Goal: Information Seeking & Learning: Learn about a topic

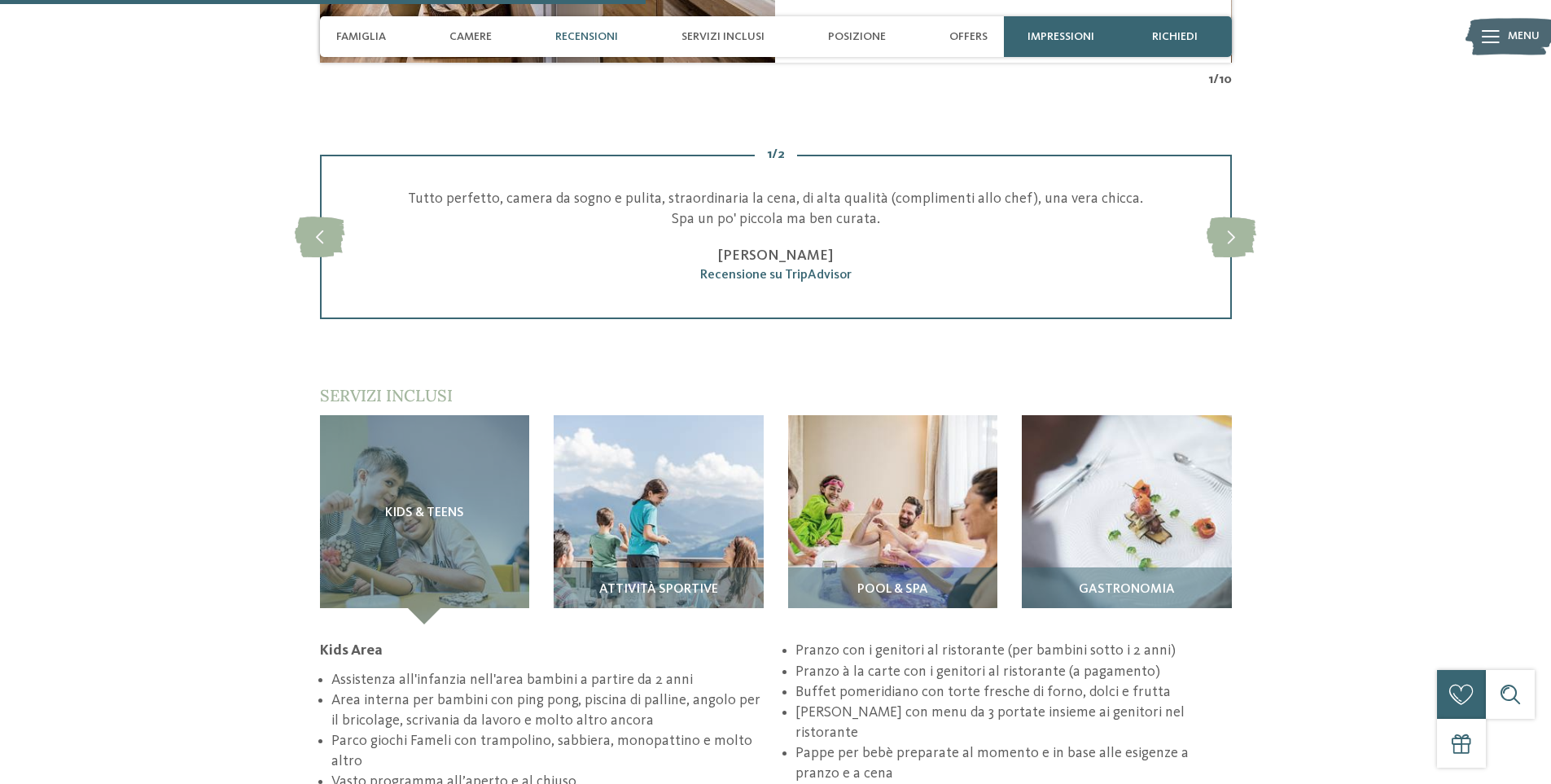
scroll to position [2117, 0]
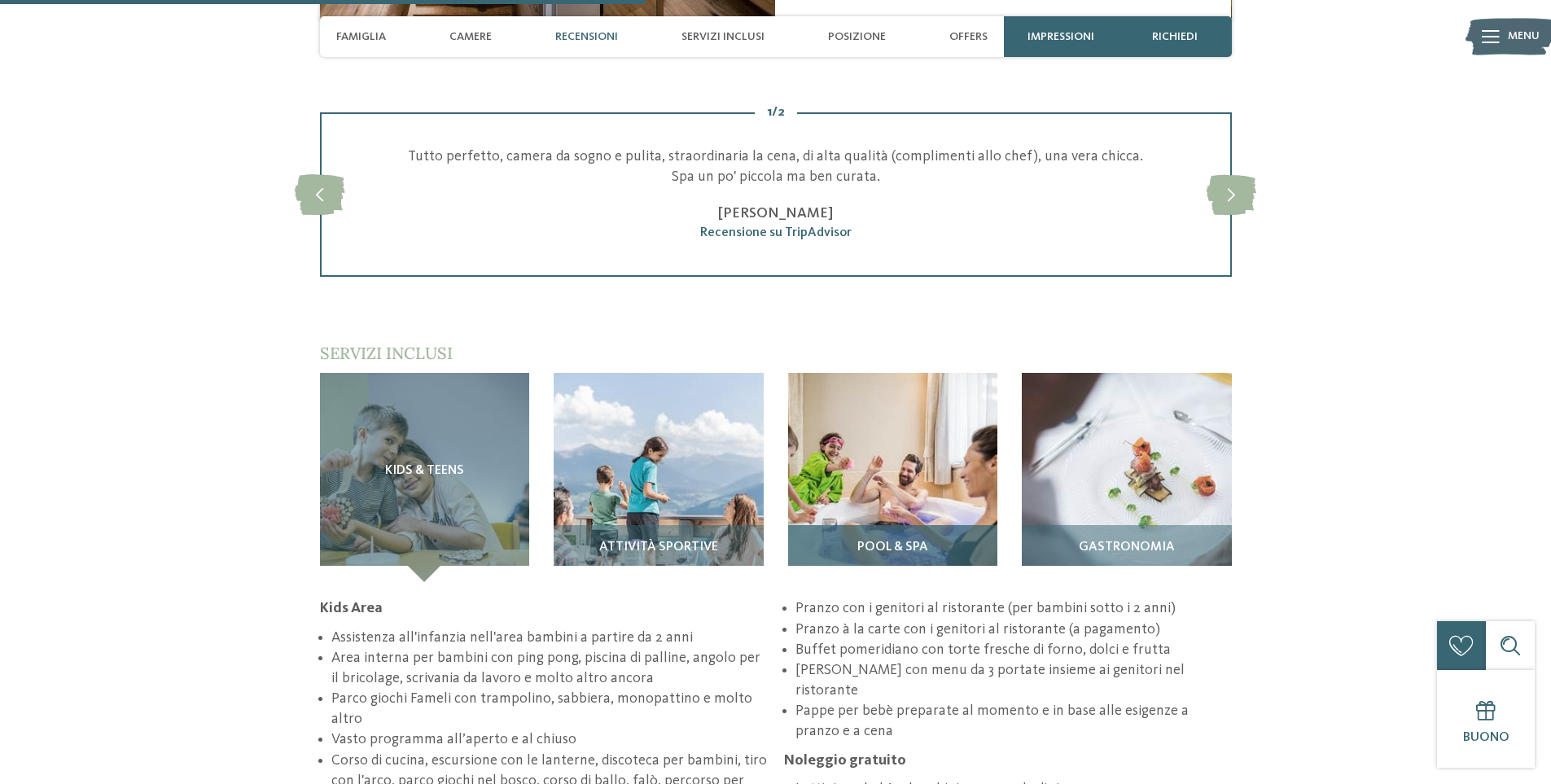
click at [949, 457] on img at bounding box center [893, 478] width 210 height 210
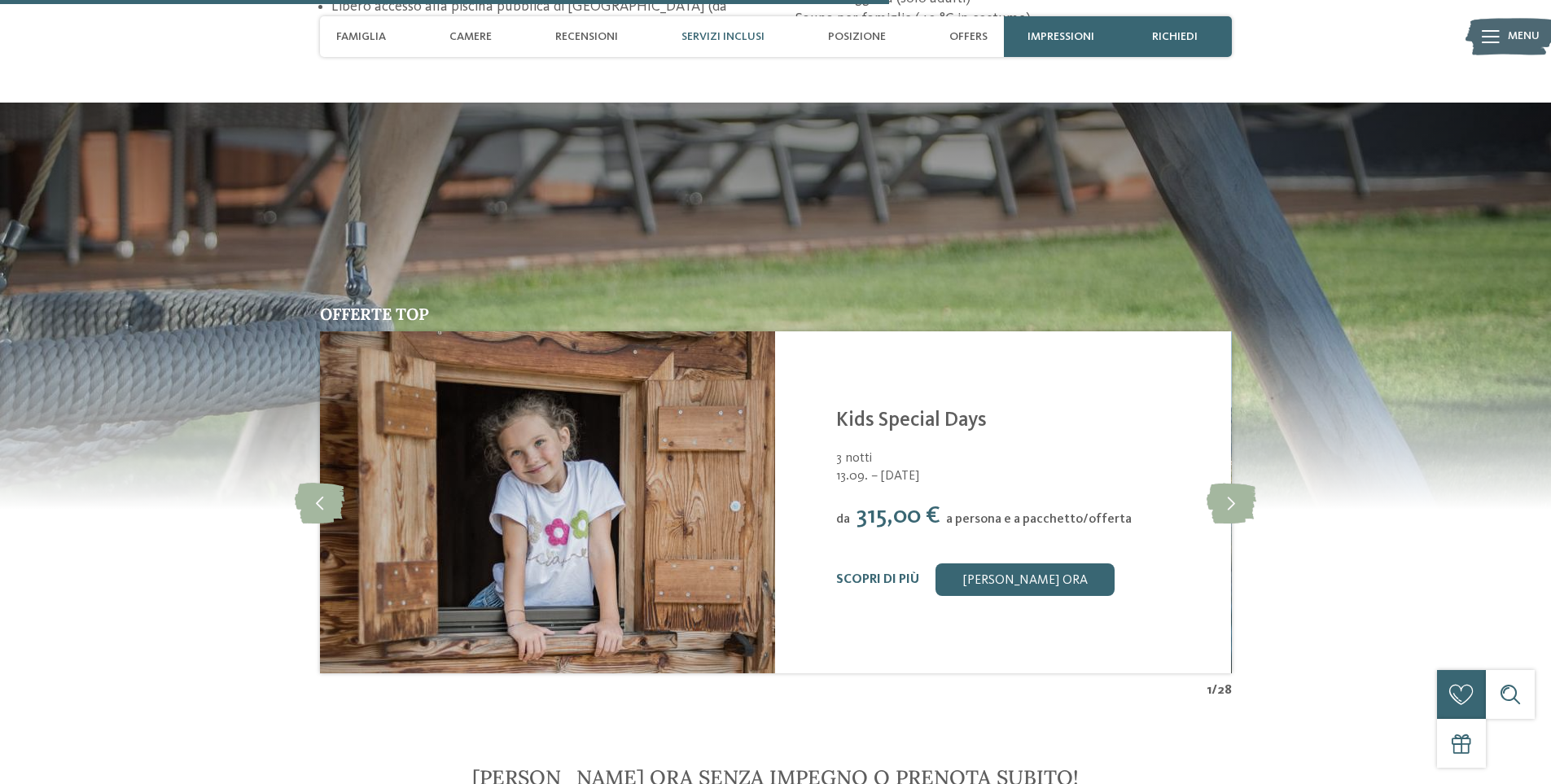
scroll to position [2199, 0]
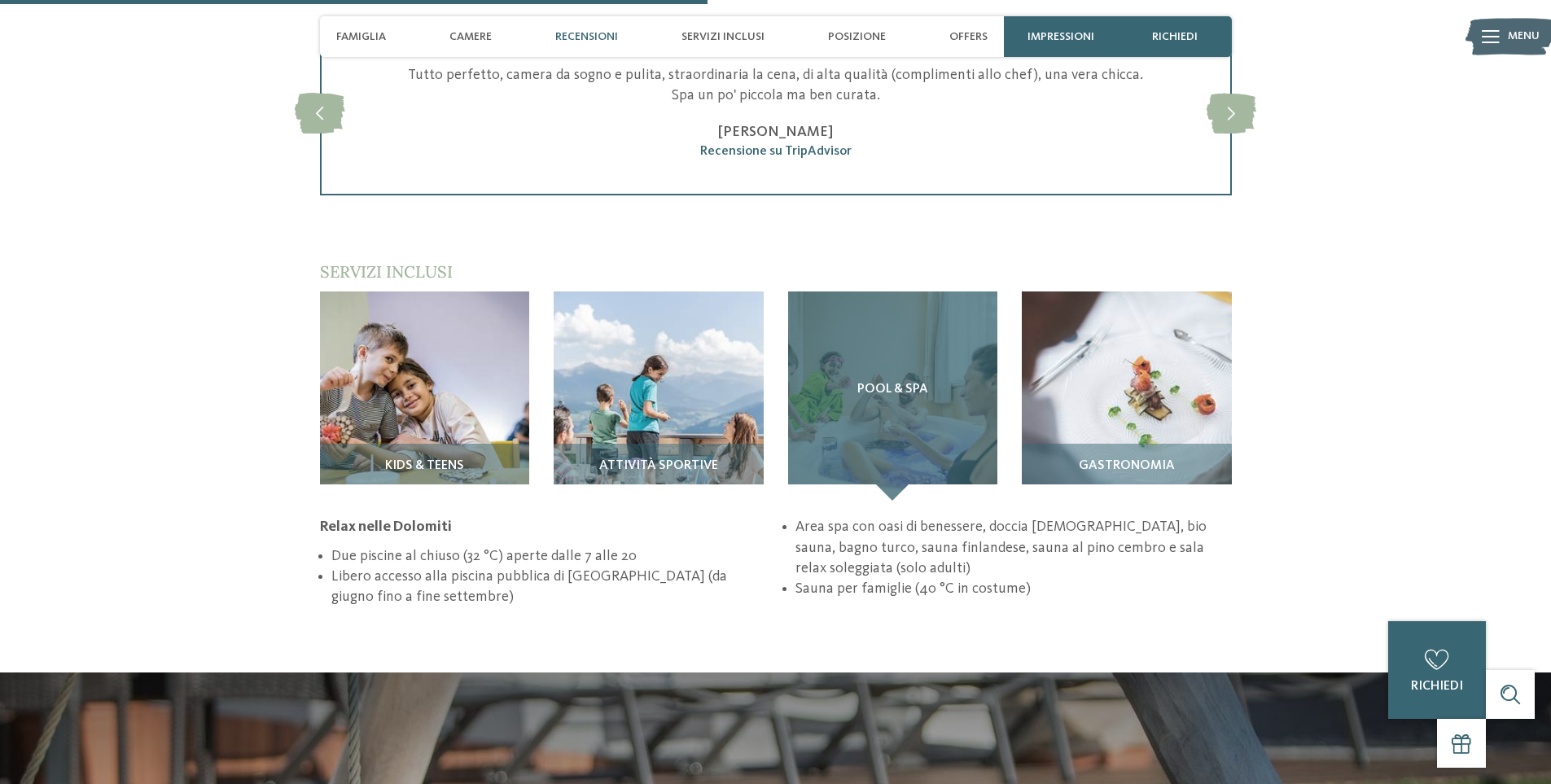
click at [862, 397] on div "Pool & Spa" at bounding box center [893, 397] width 210 height 210
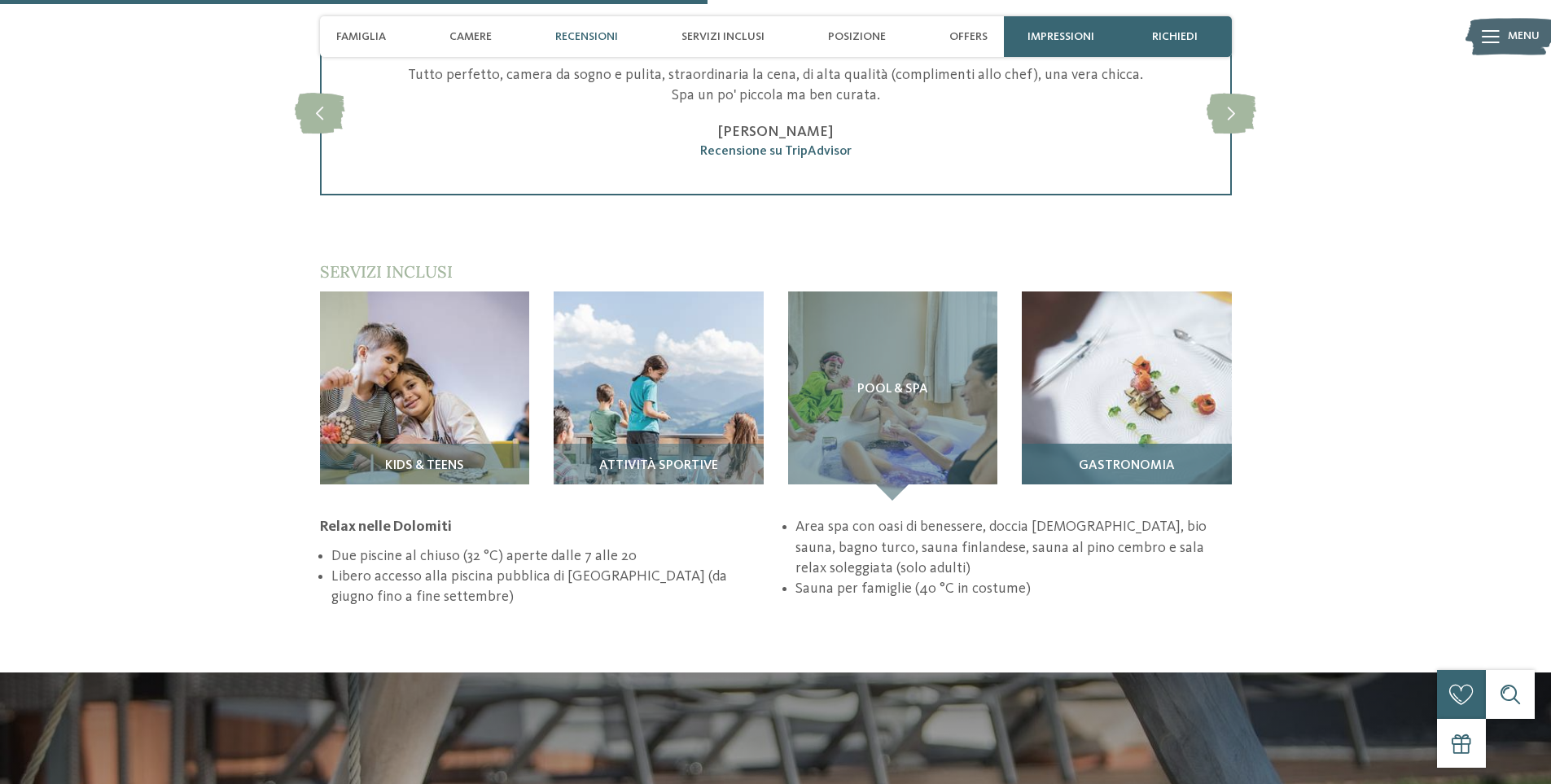
click at [1120, 358] on img at bounding box center [1127, 397] width 210 height 210
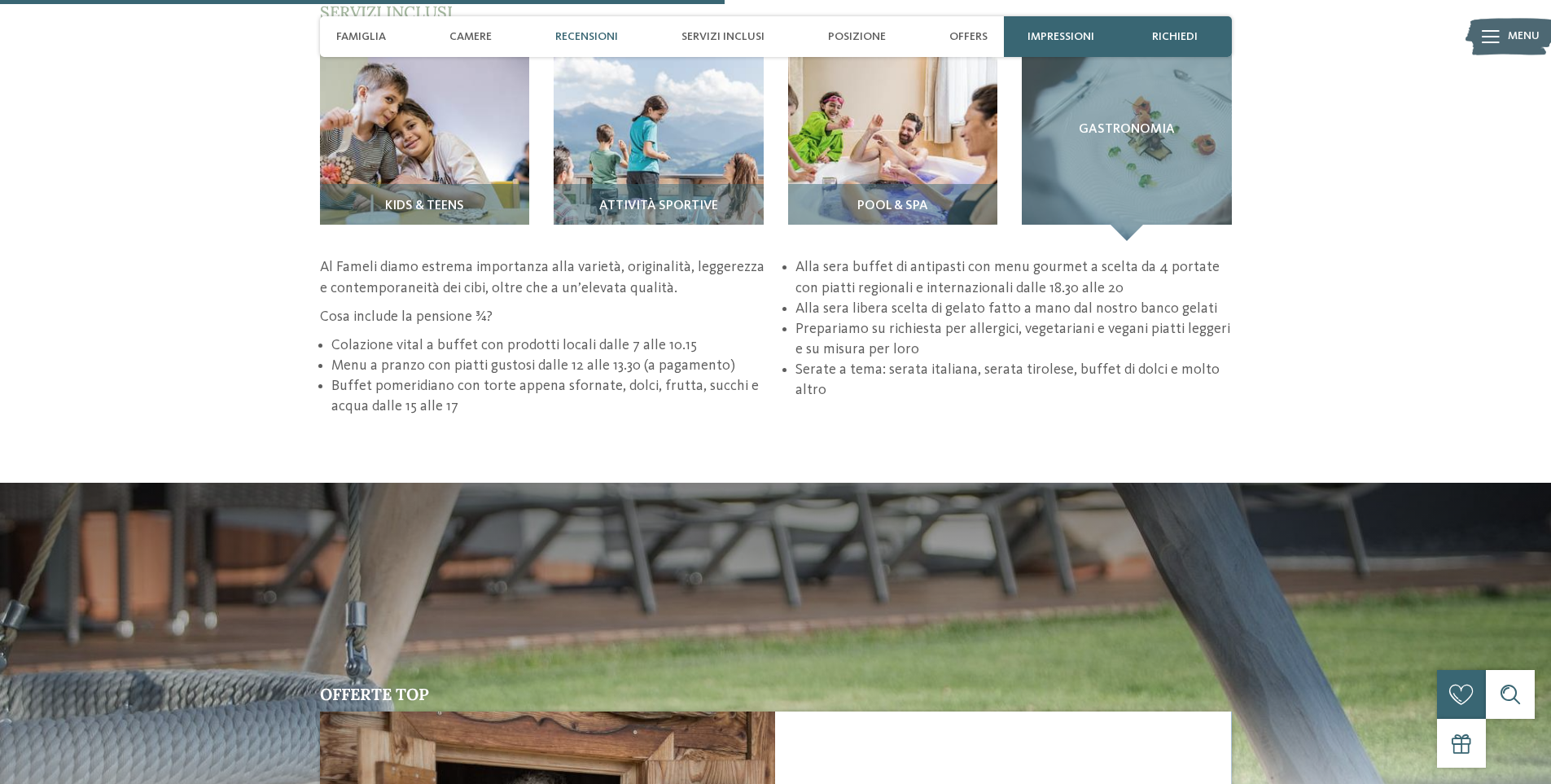
scroll to position [2280, 0]
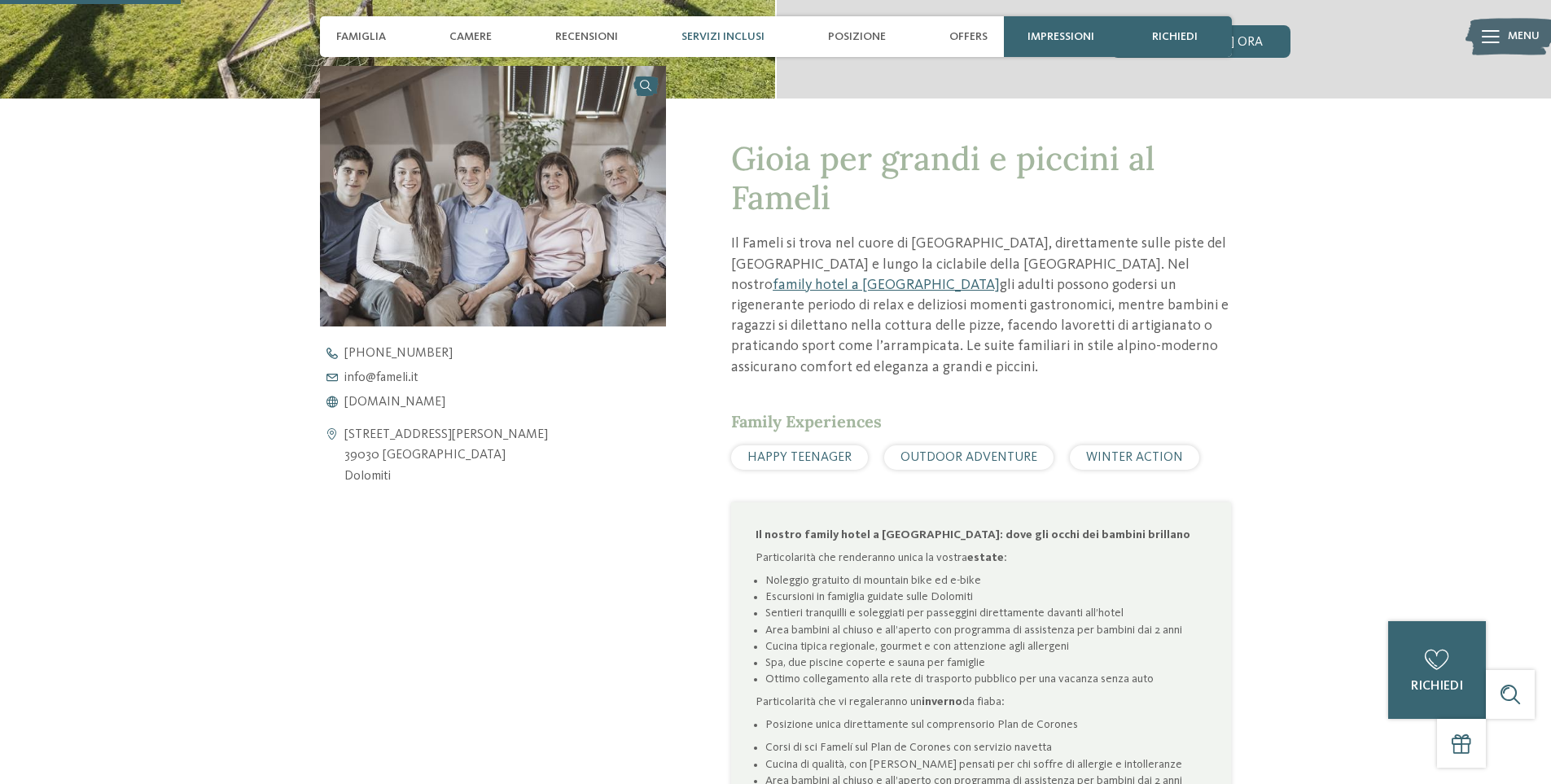
click at [694, 49] on div "Servizi inclusi" at bounding box center [723, 36] width 99 height 41
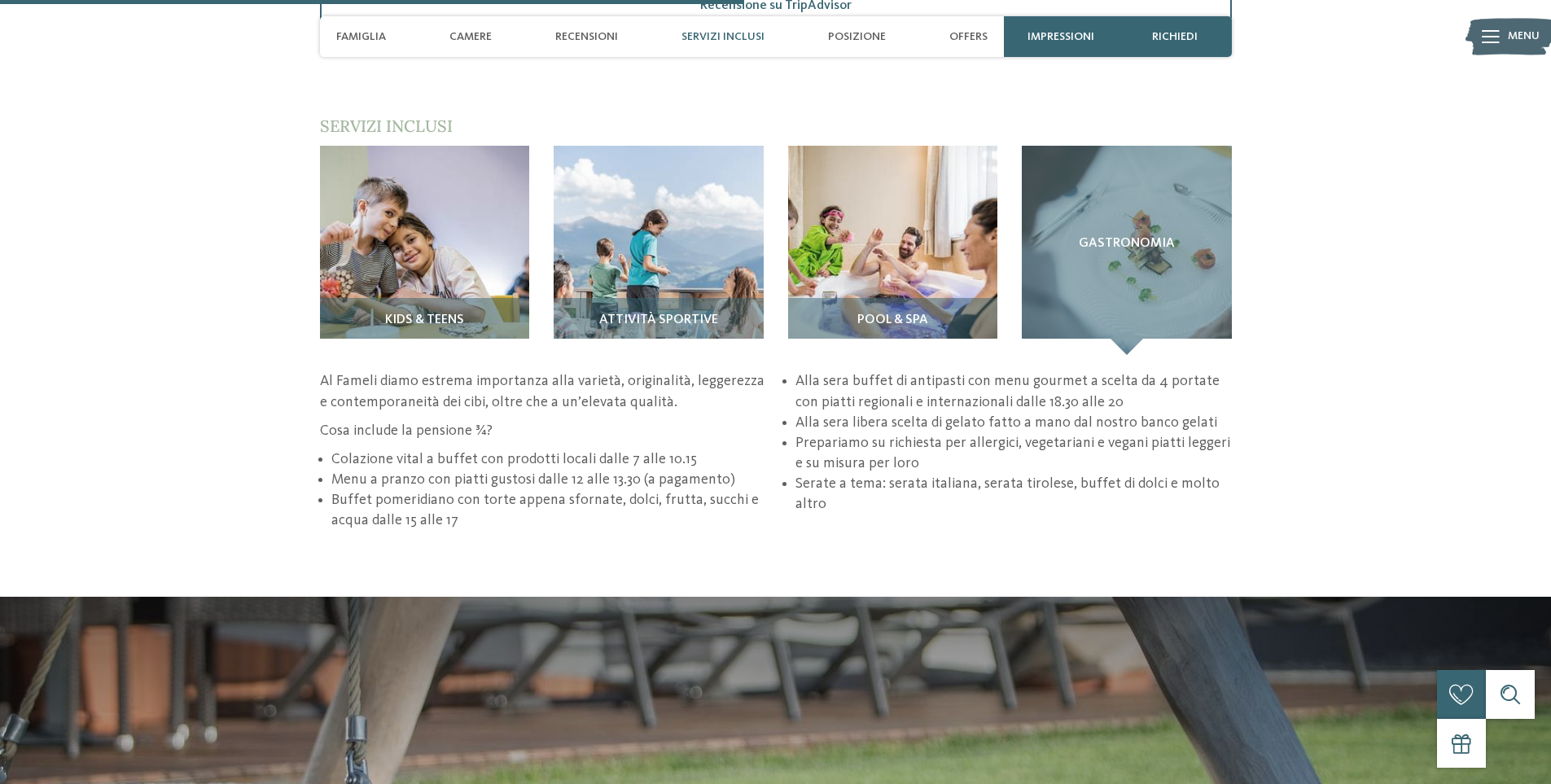
scroll to position [2349, 0]
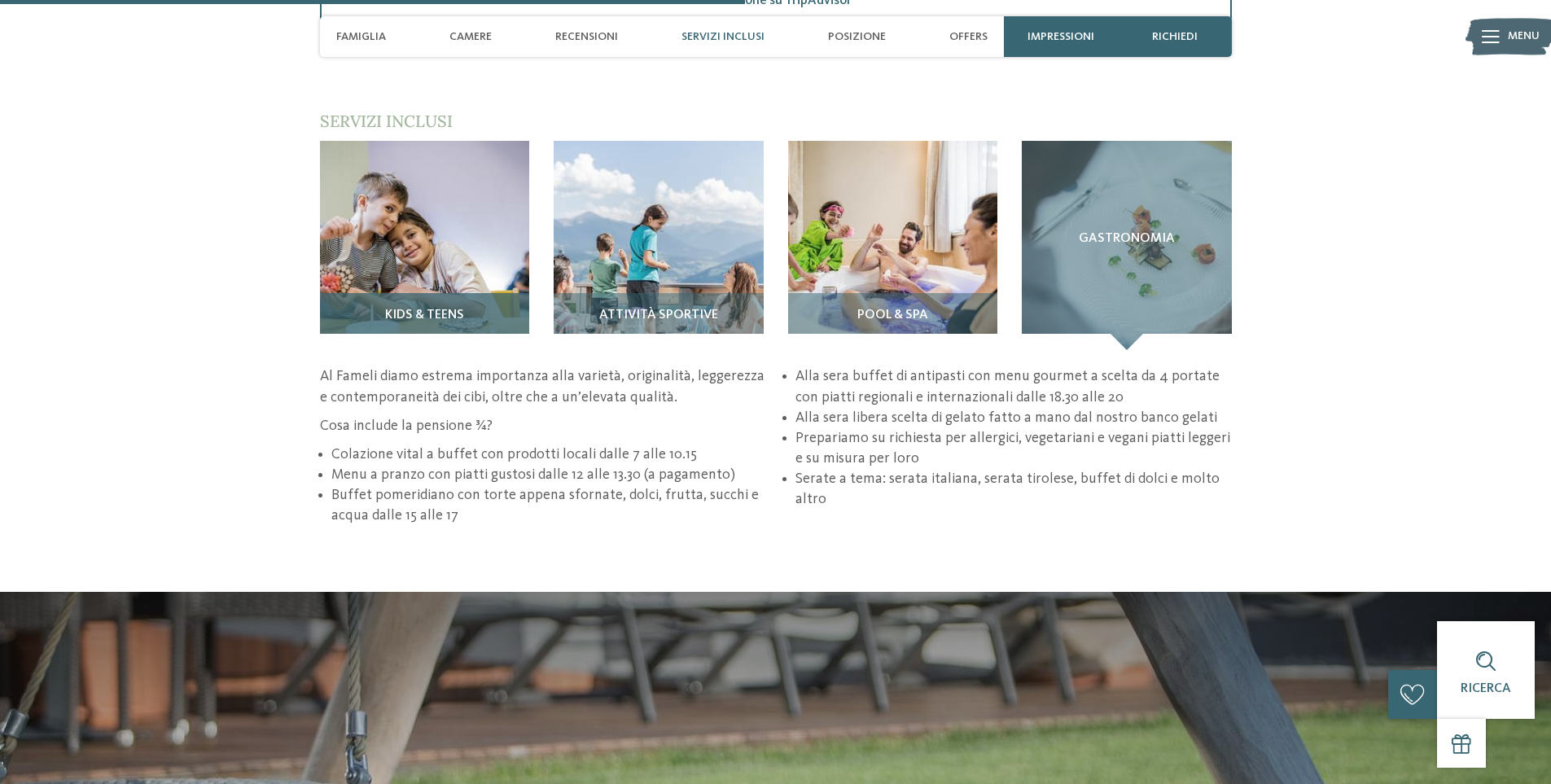
click at [393, 262] on img at bounding box center [424, 245] width 210 height 210
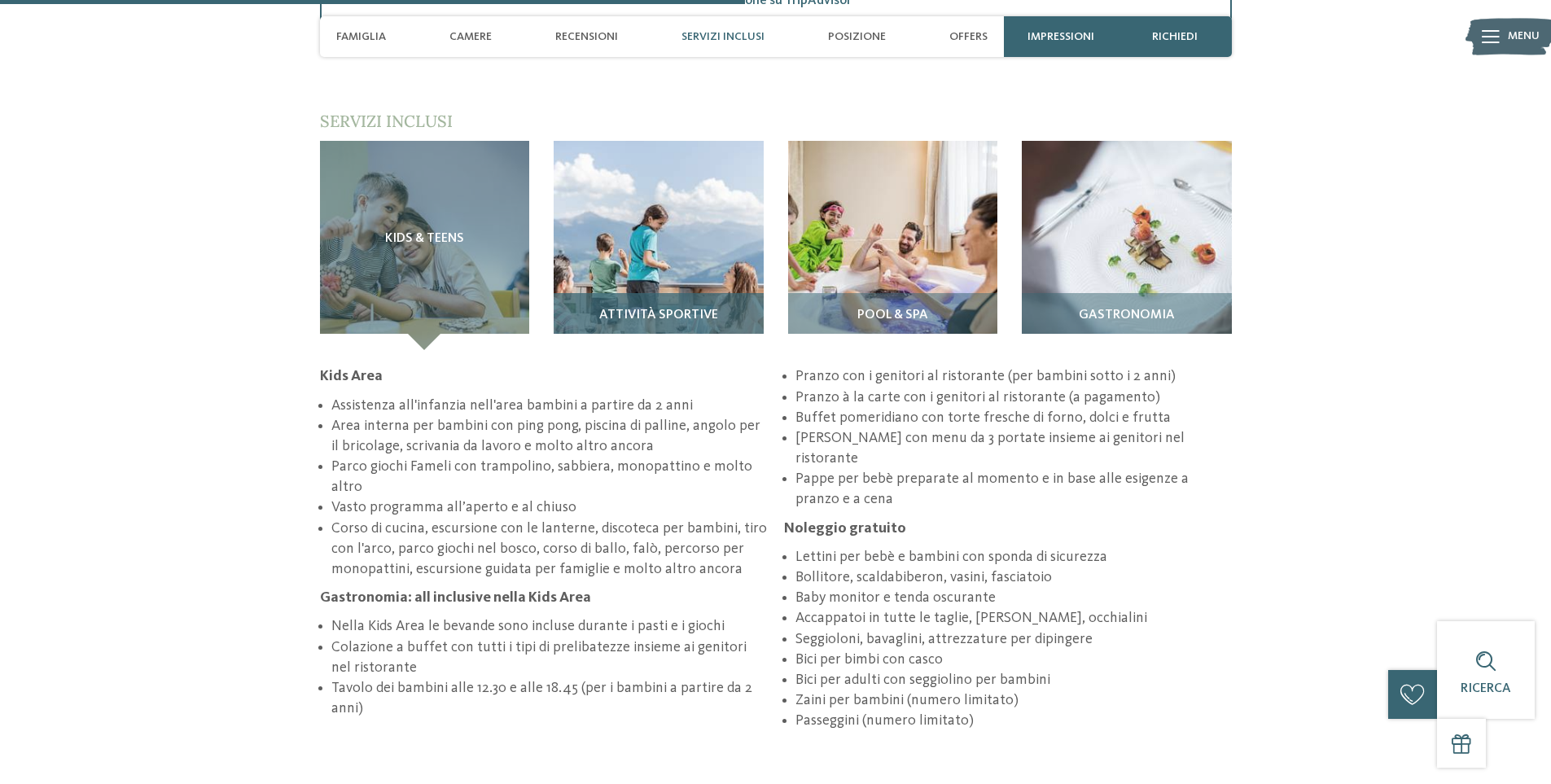
click at [651, 254] on img at bounding box center [658, 245] width 210 height 210
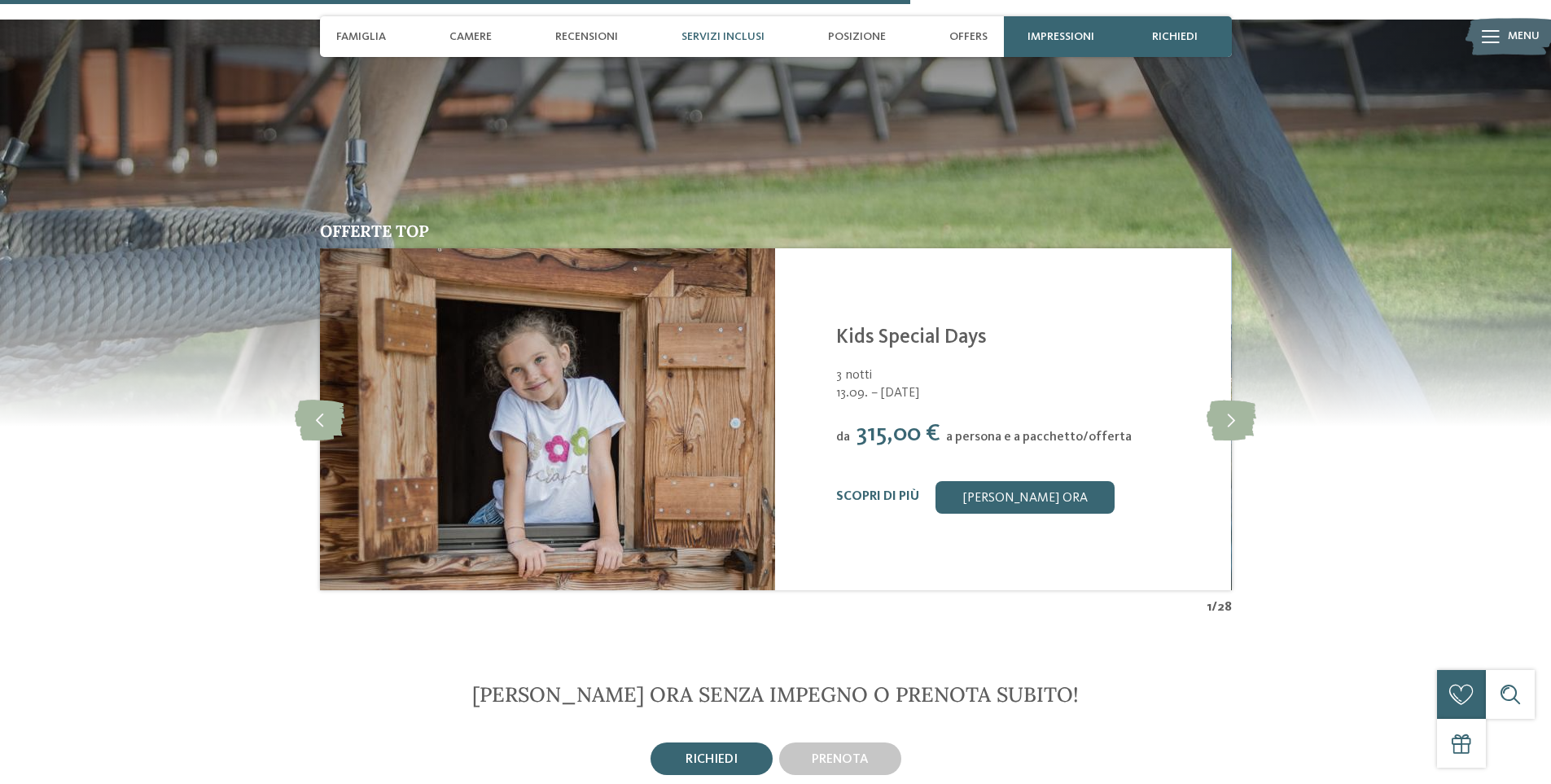
scroll to position [2838, 0]
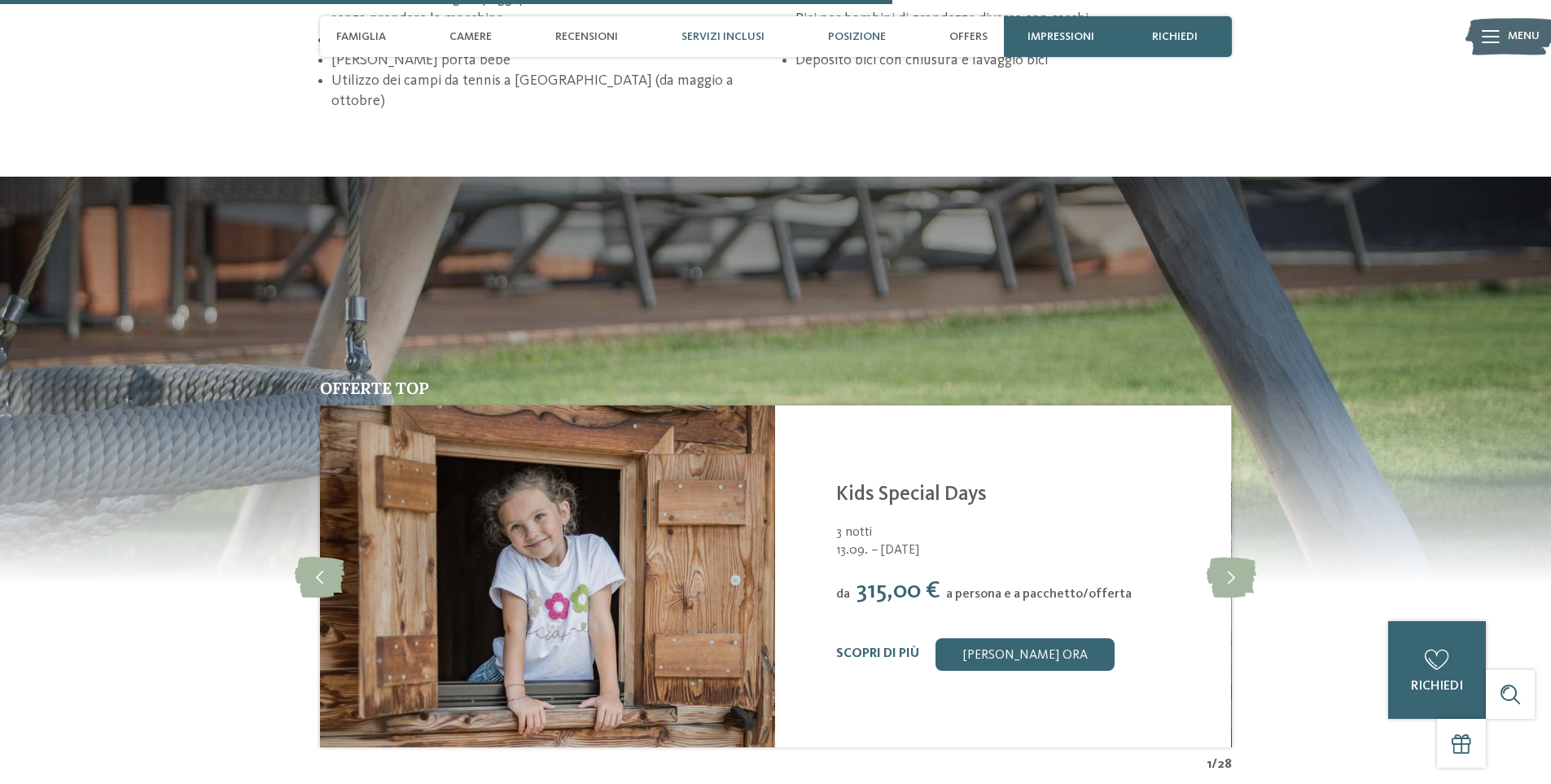
click at [844, 33] on span "Posizione" at bounding box center [857, 36] width 58 height 14
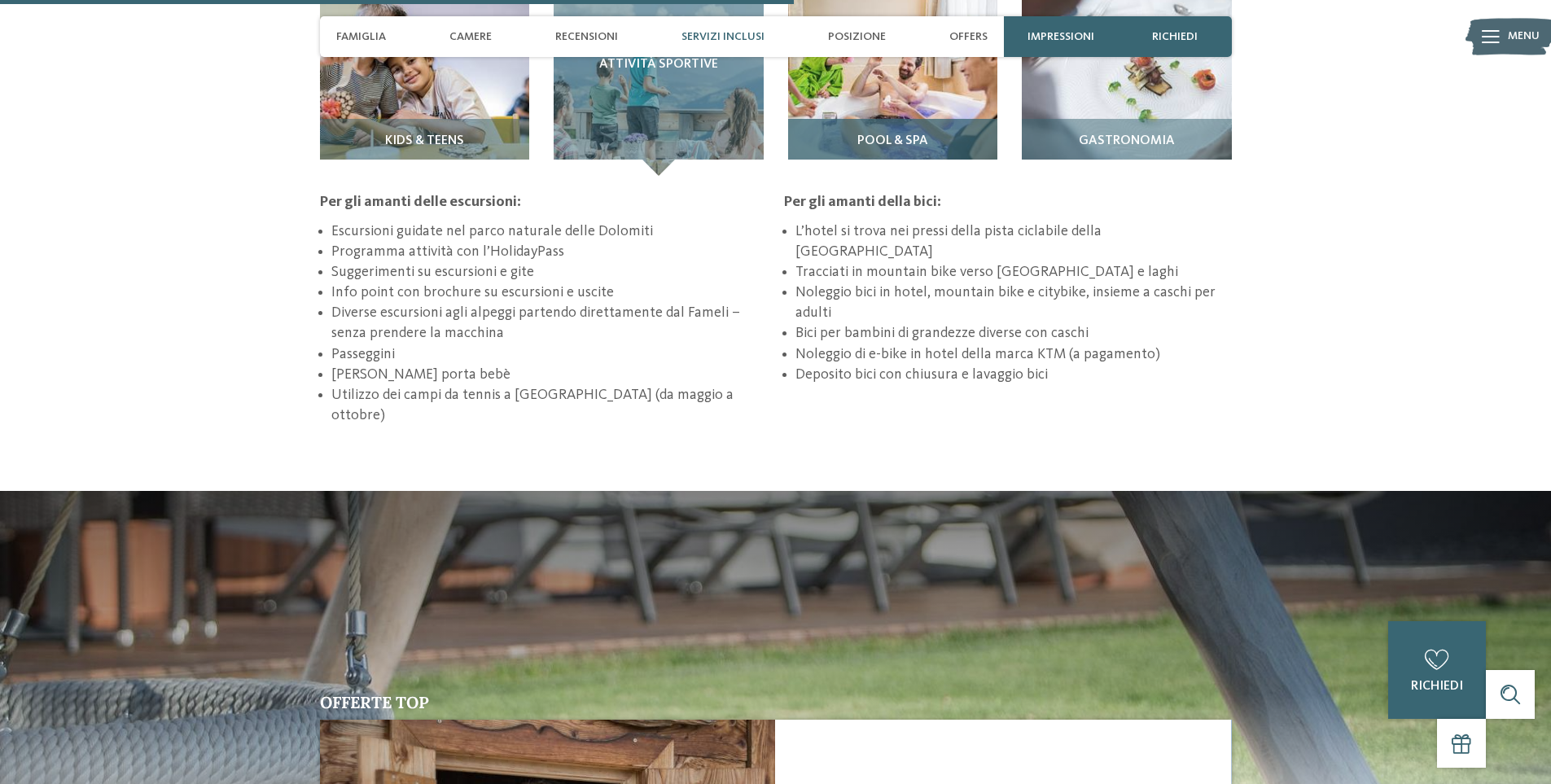
scroll to position [2512, 0]
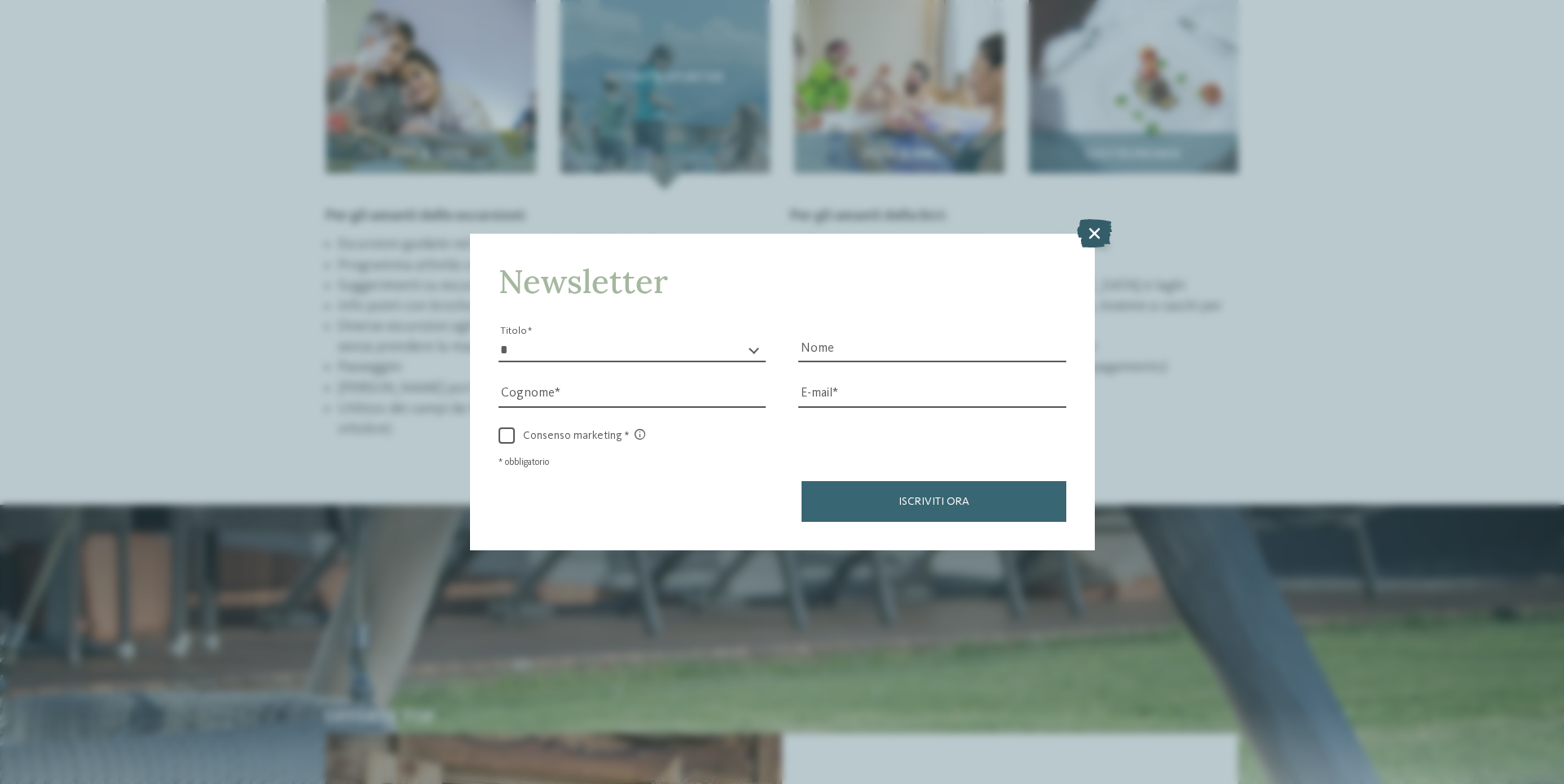
click at [1098, 231] on icon at bounding box center [1094, 233] width 35 height 29
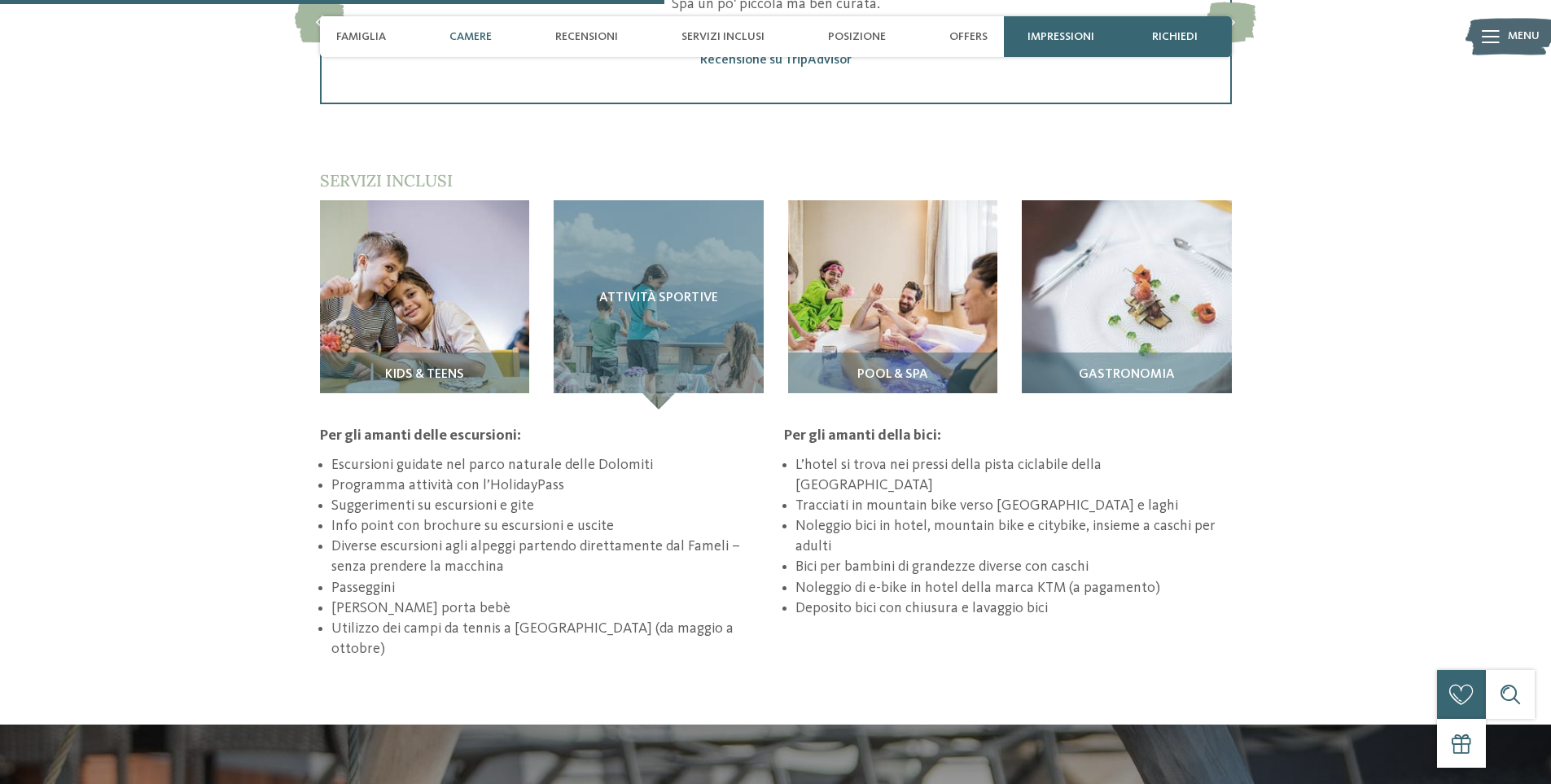
scroll to position [1942, 0]
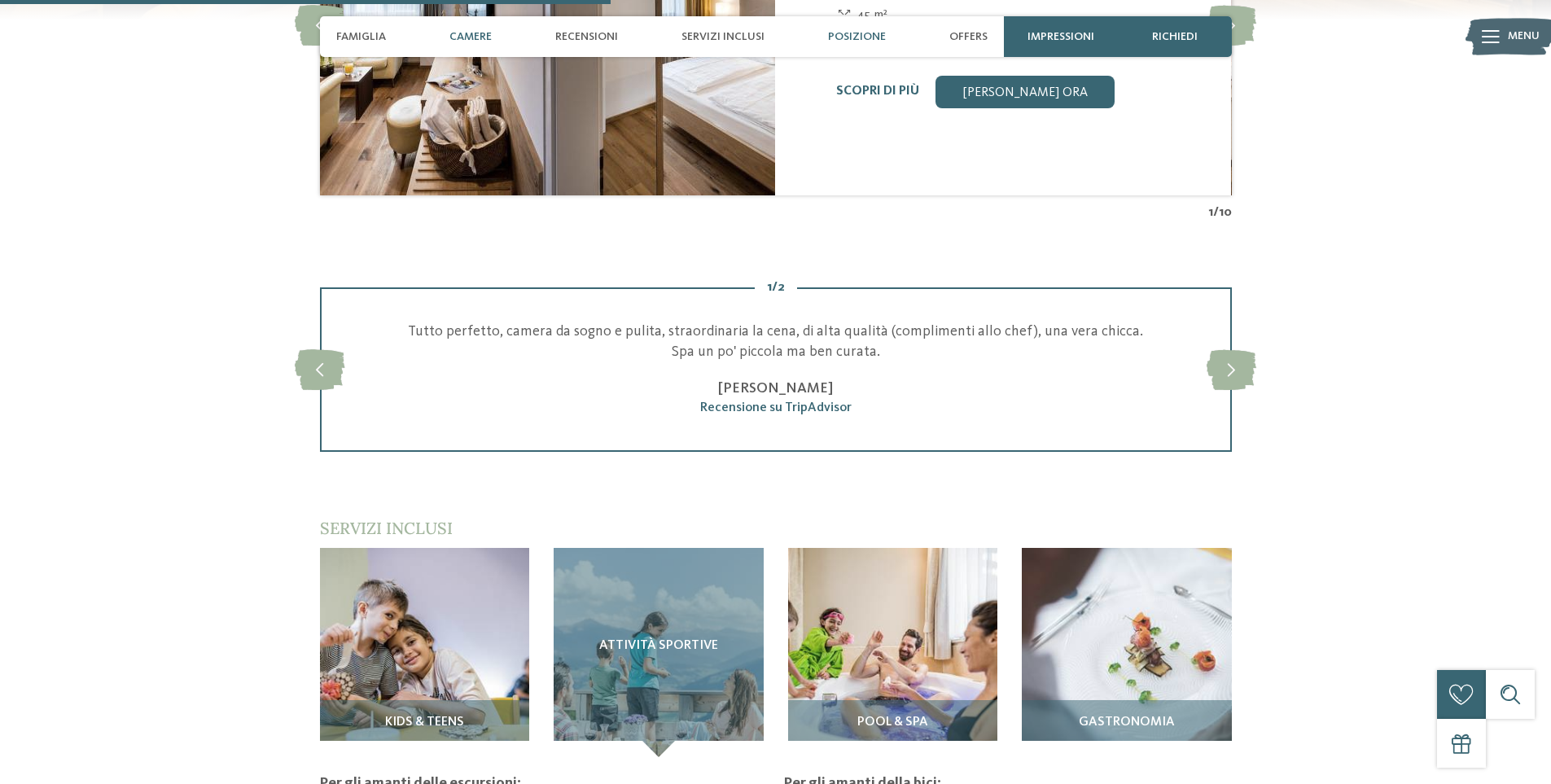
click at [854, 30] on span "Posizione" at bounding box center [857, 36] width 58 height 14
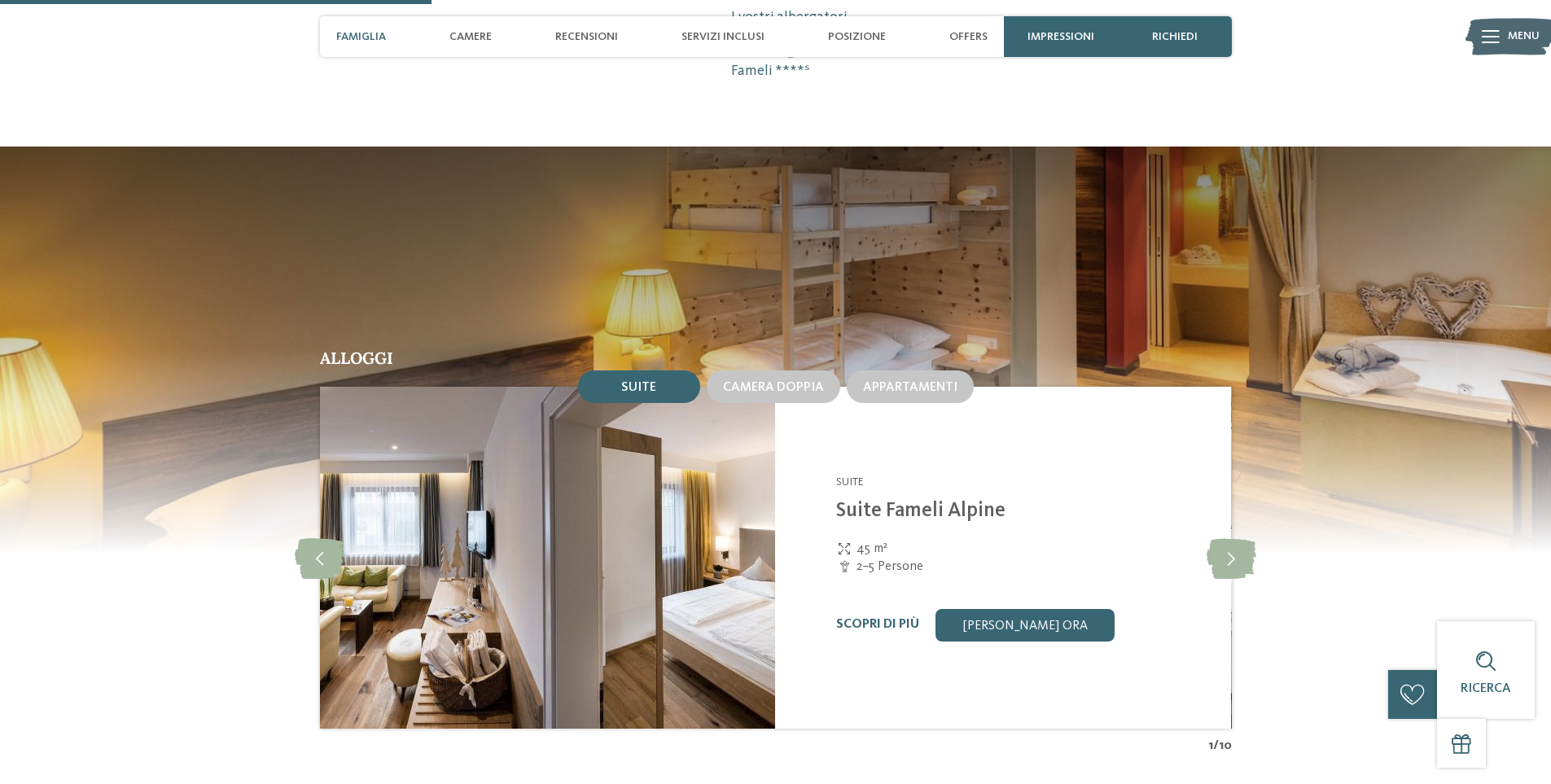
scroll to position [1372, 0]
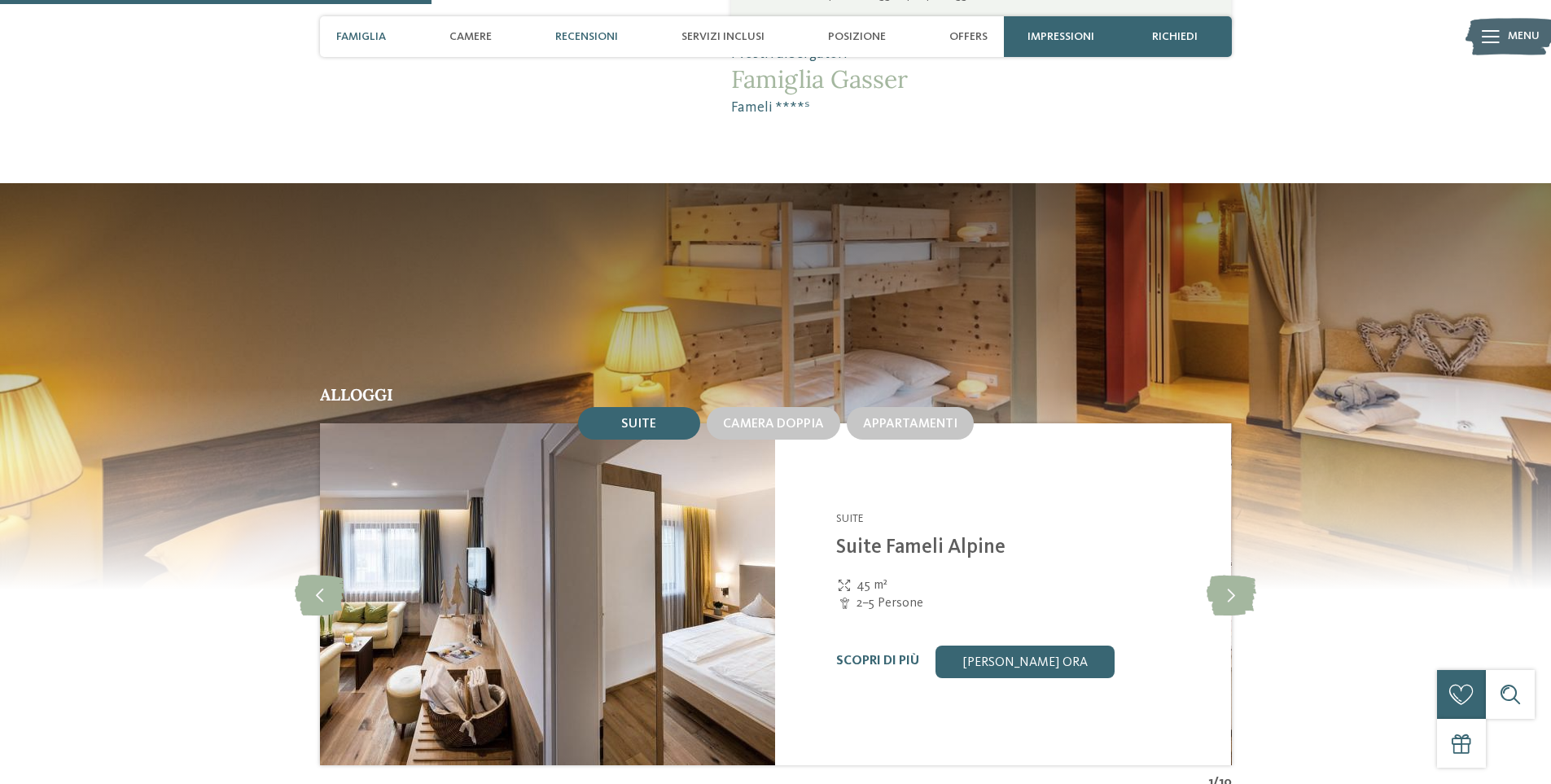
click at [572, 32] on span "Recensioni" at bounding box center [587, 36] width 63 height 14
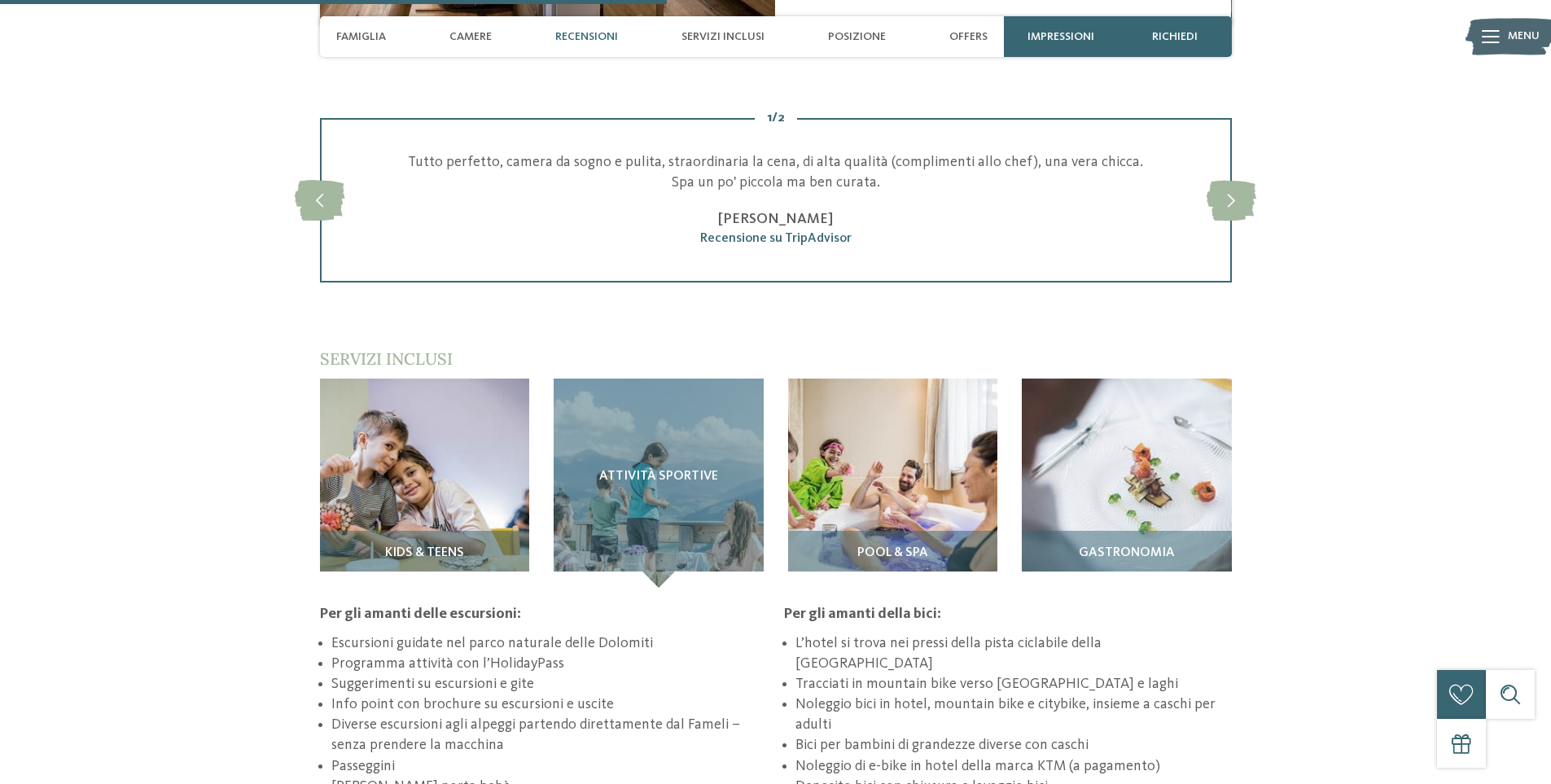
scroll to position [2120, 0]
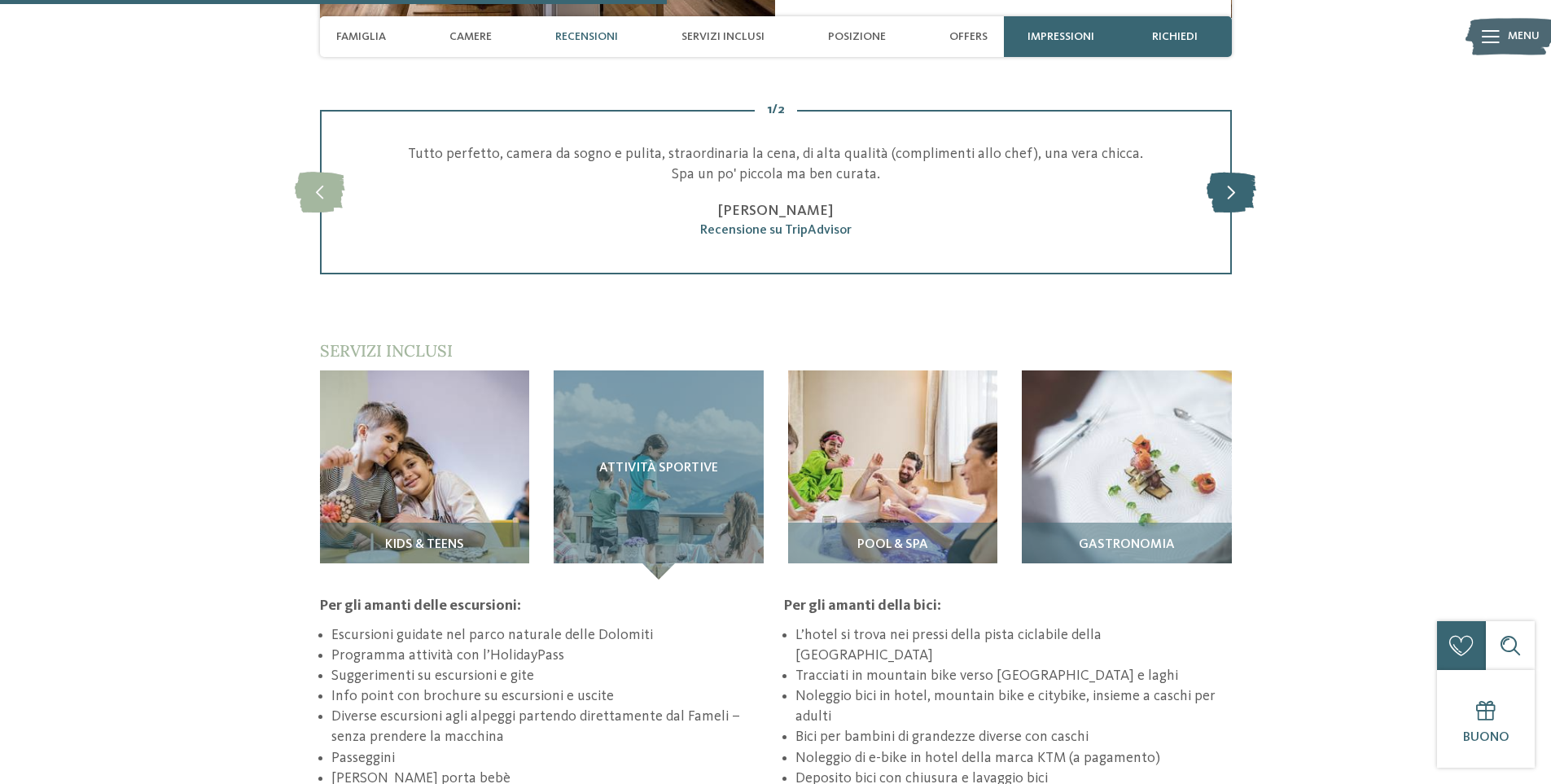
click at [1244, 172] on icon at bounding box center [1231, 192] width 50 height 41
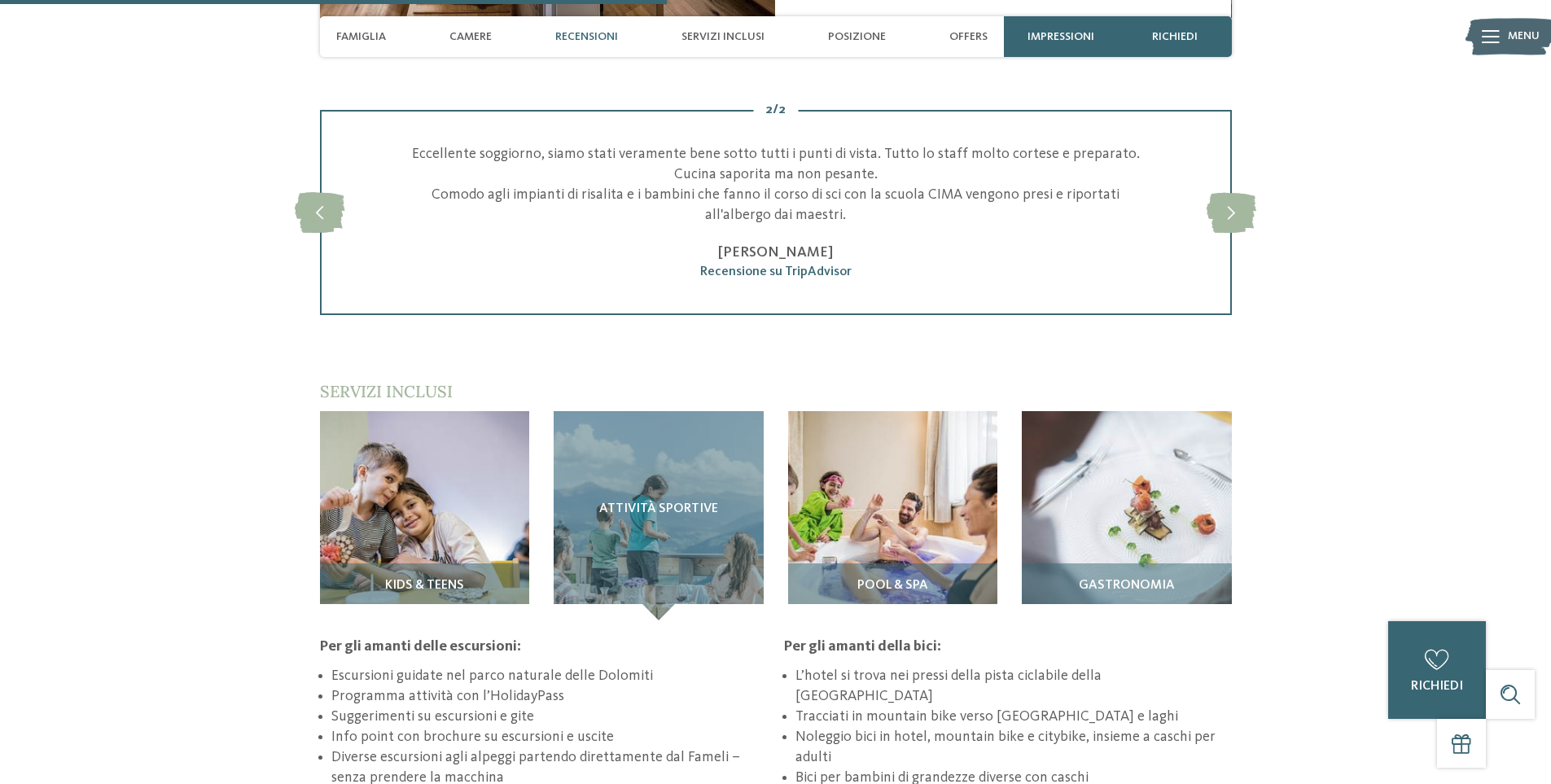
click at [625, 31] on div "Recensioni" at bounding box center [587, 36] width 79 height 41
click at [483, 38] on span "Camere" at bounding box center [470, 36] width 42 height 14
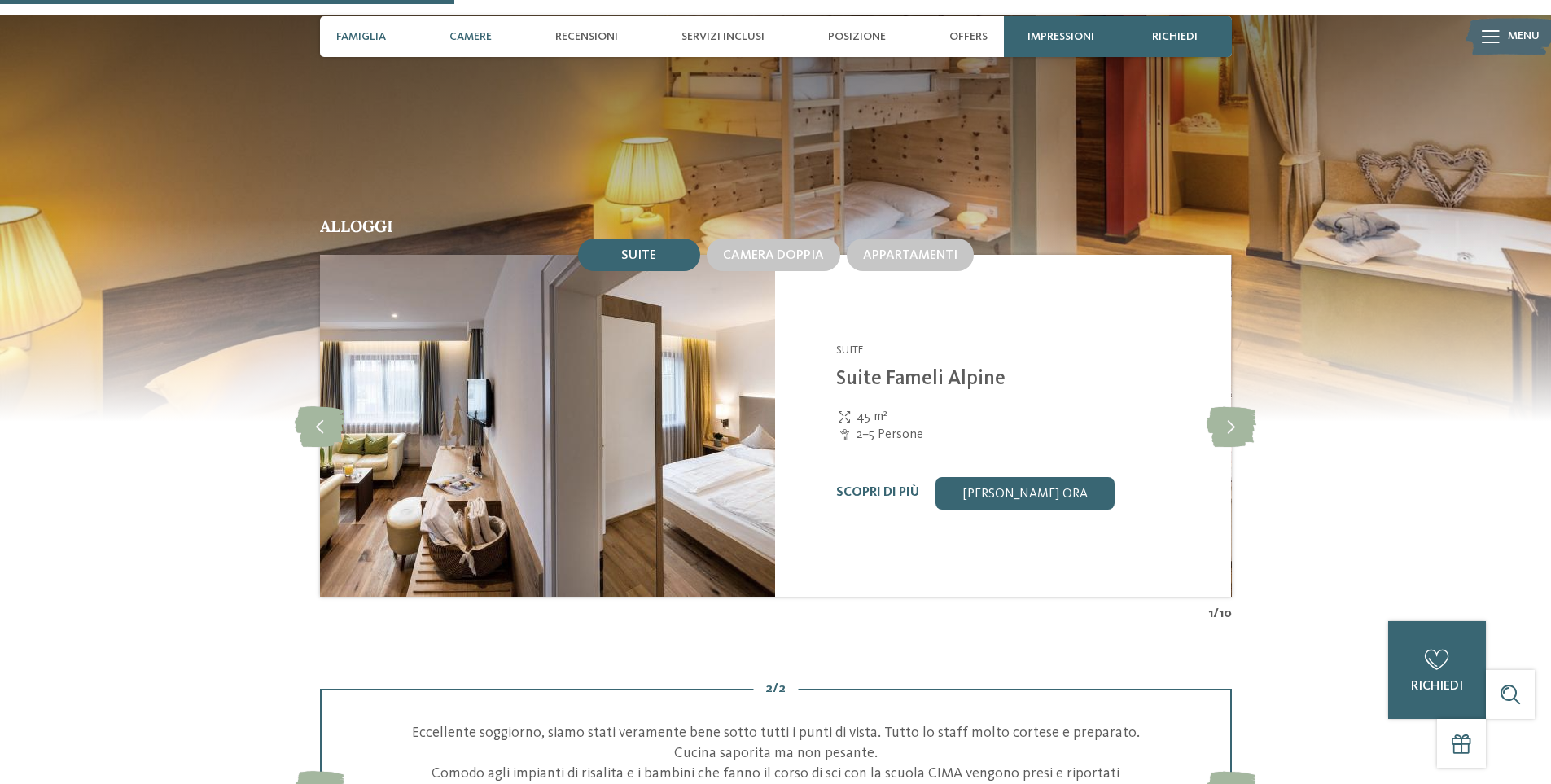
scroll to position [1445, 0]
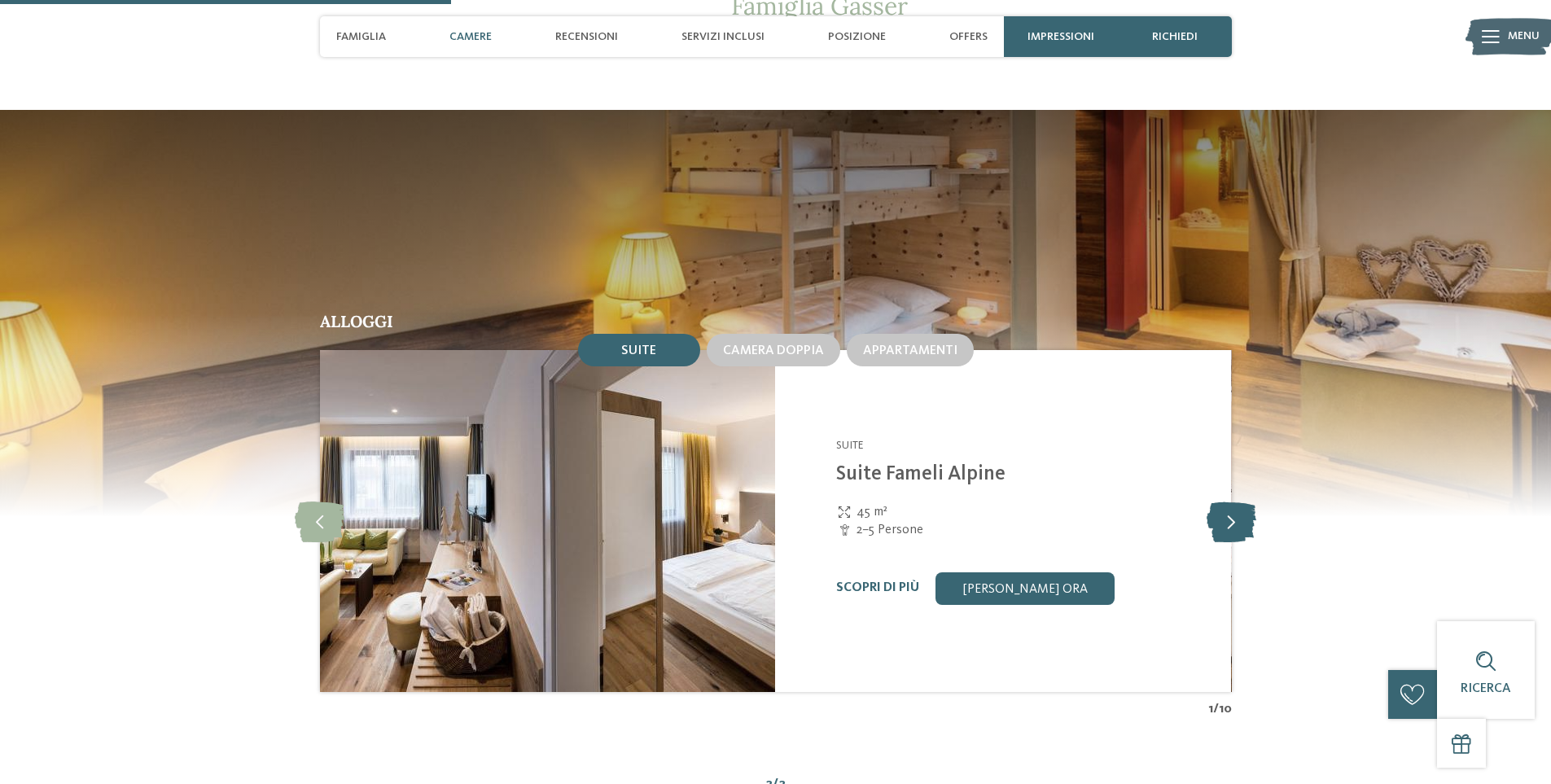
click at [1229, 504] on icon at bounding box center [1231, 521] width 50 height 41
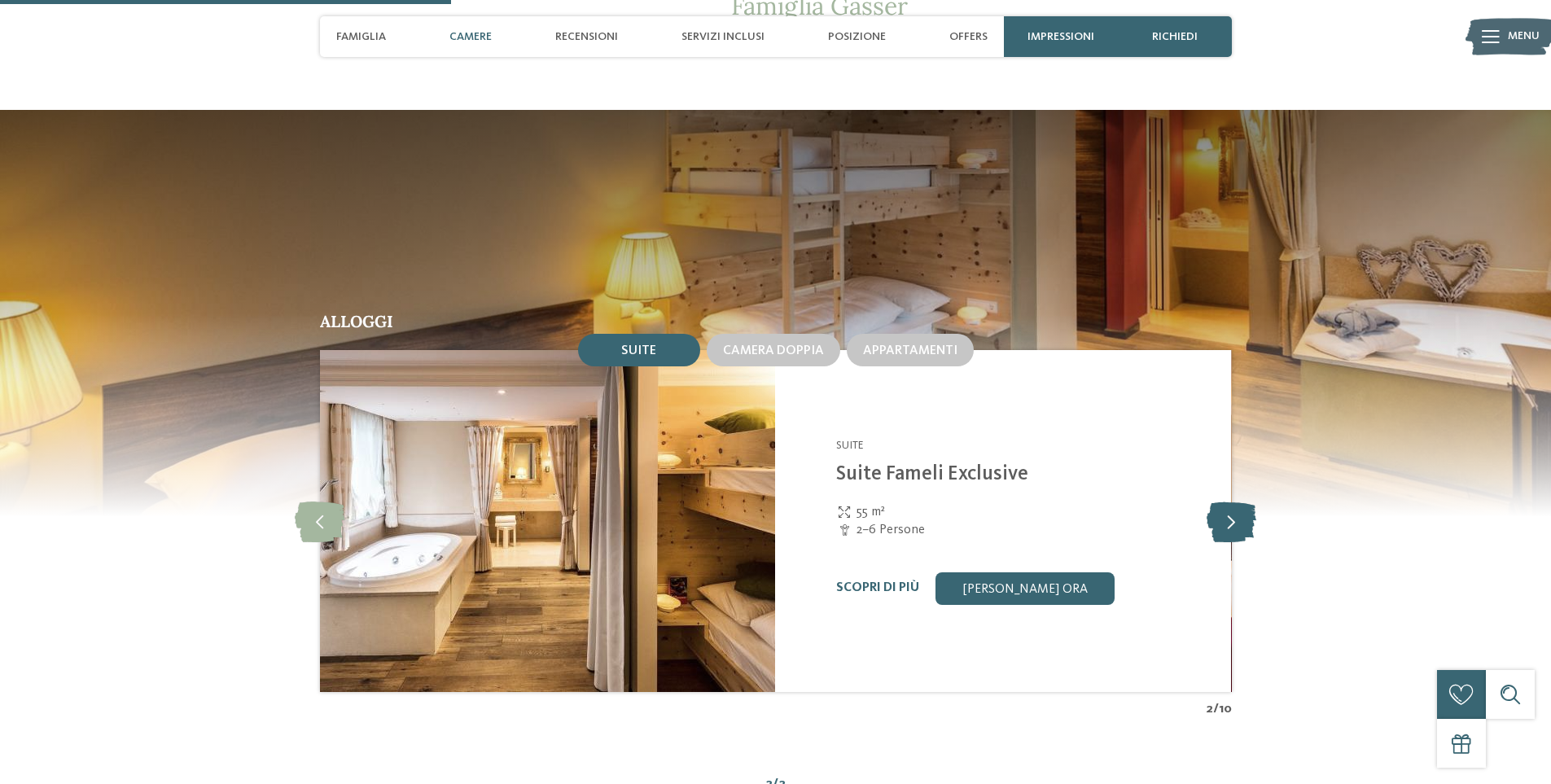
click at [1229, 504] on icon at bounding box center [1231, 521] width 50 height 41
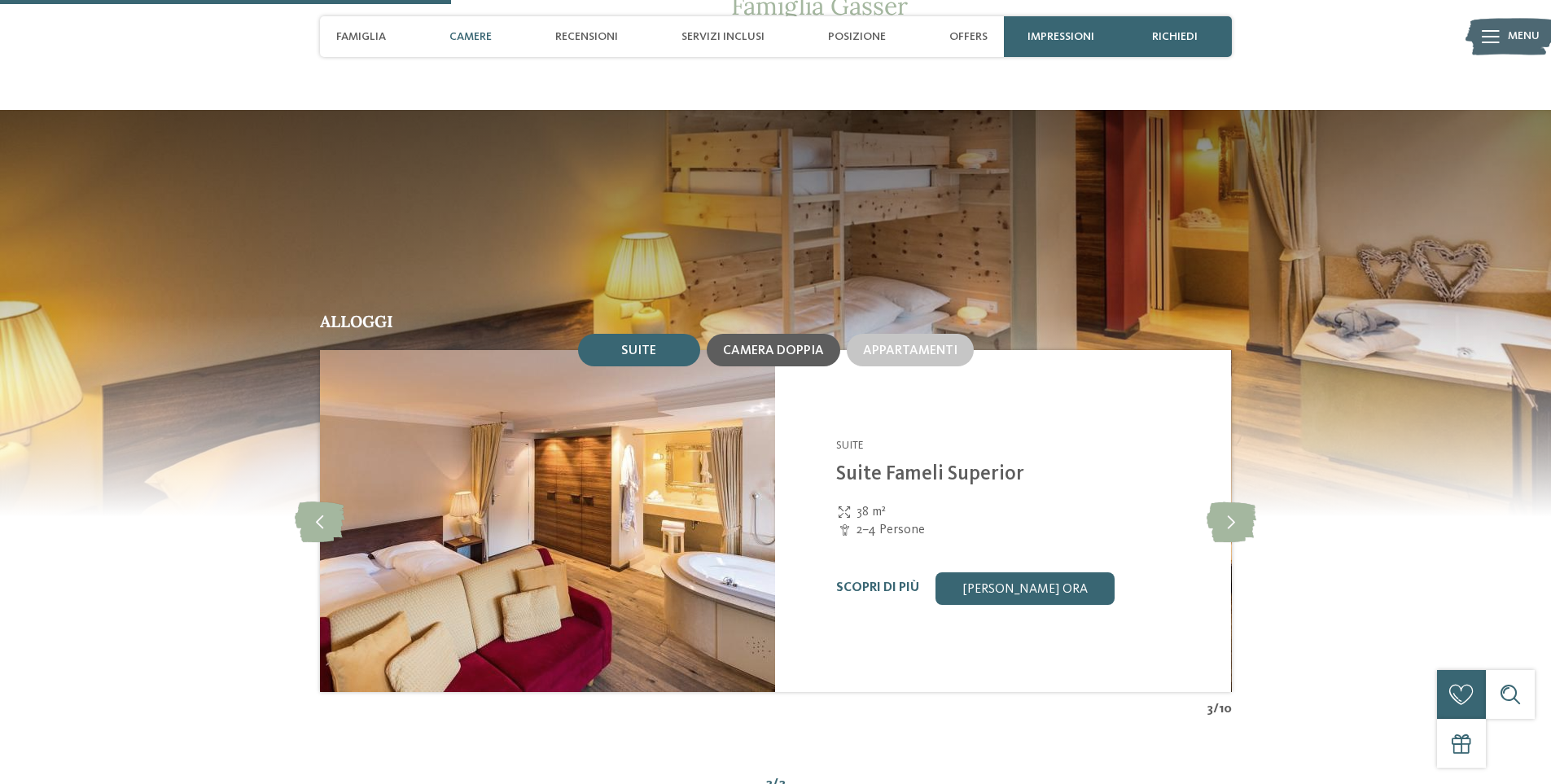
click at [753, 344] on span "Camera doppia" at bounding box center [773, 351] width 101 height 13
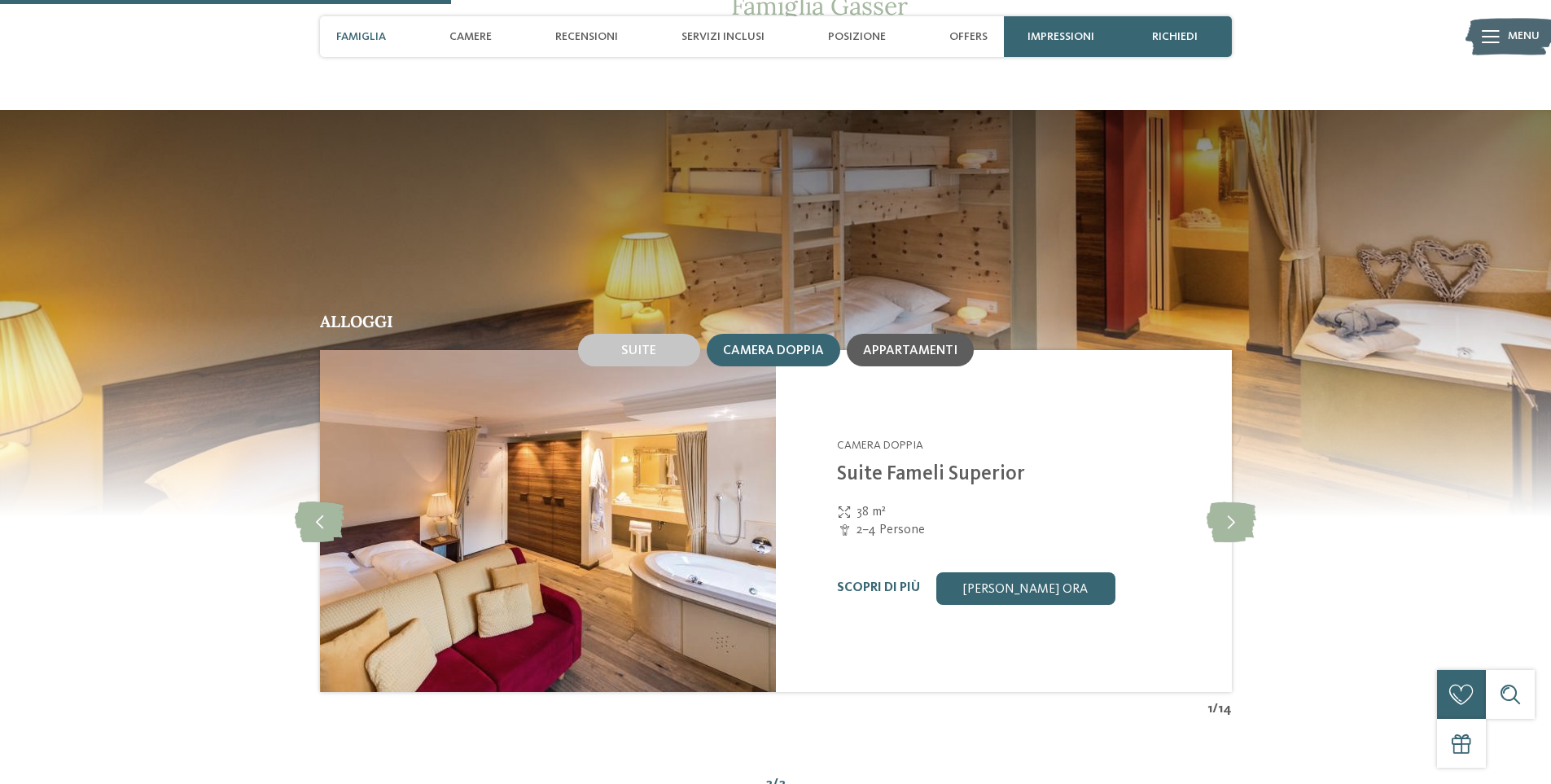
click at [893, 344] on span "Appartamenti" at bounding box center [910, 351] width 95 height 13
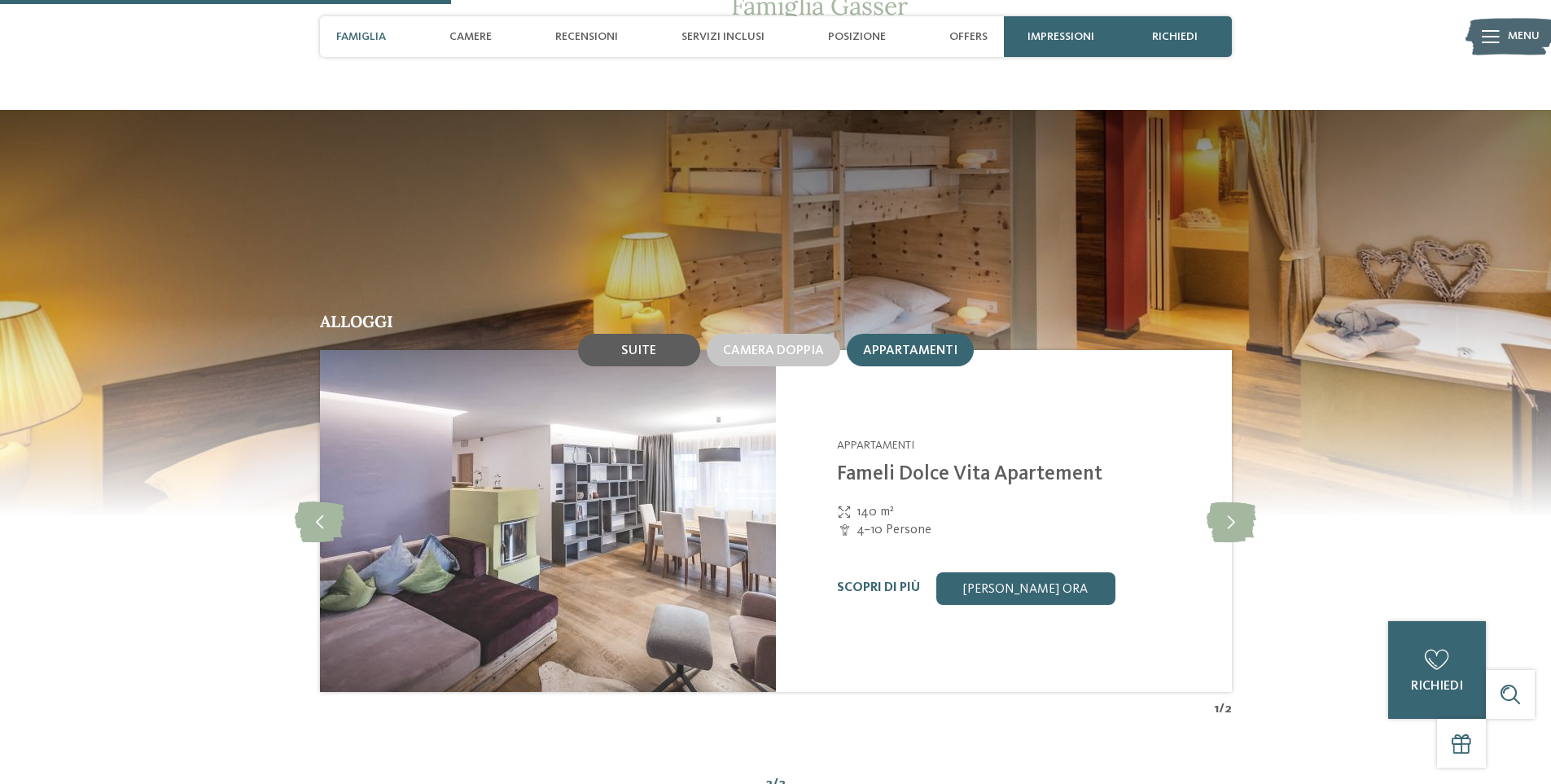
click at [643, 344] on span "Suite" at bounding box center [638, 351] width 35 height 13
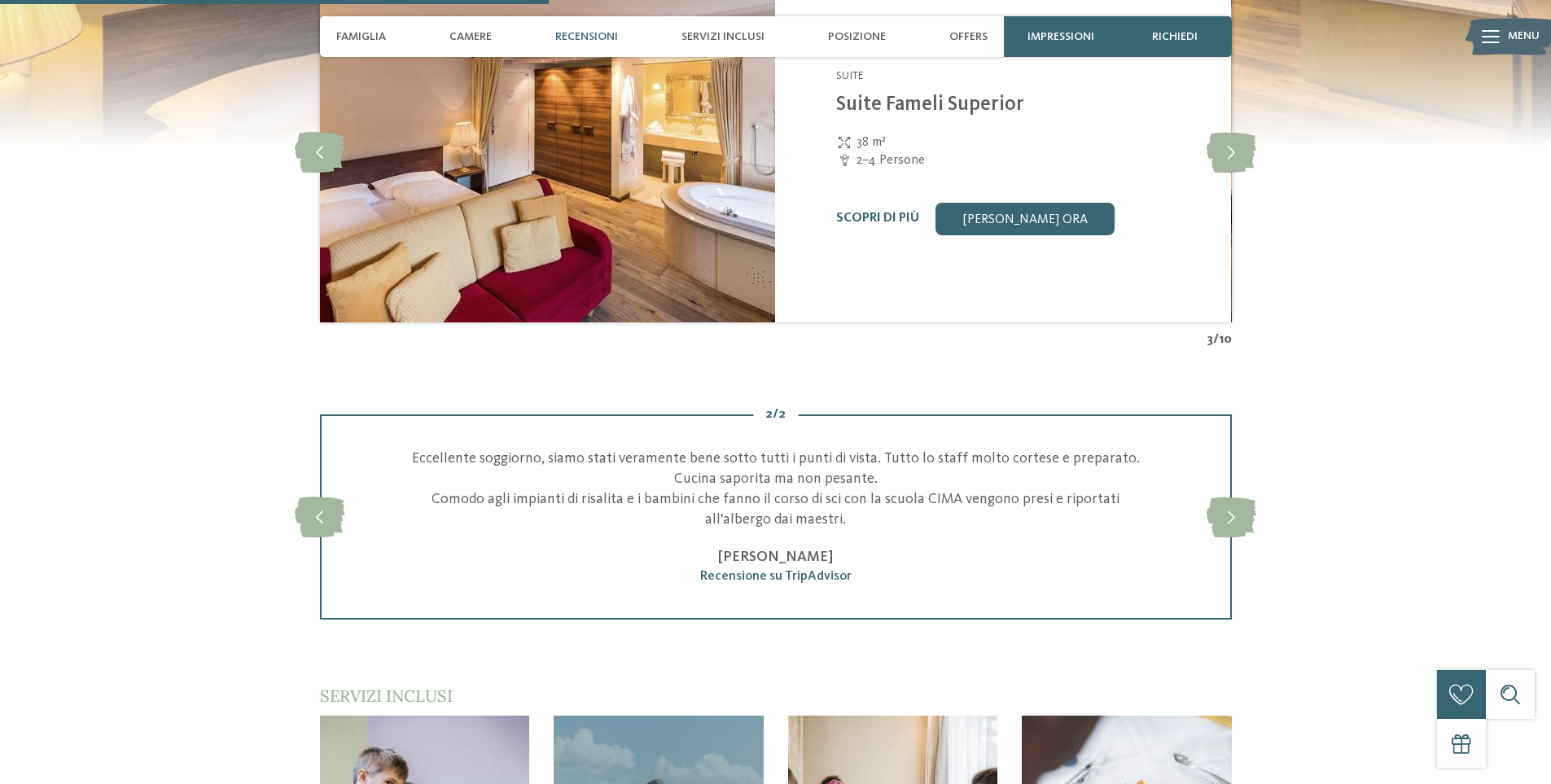
scroll to position [1609, 0]
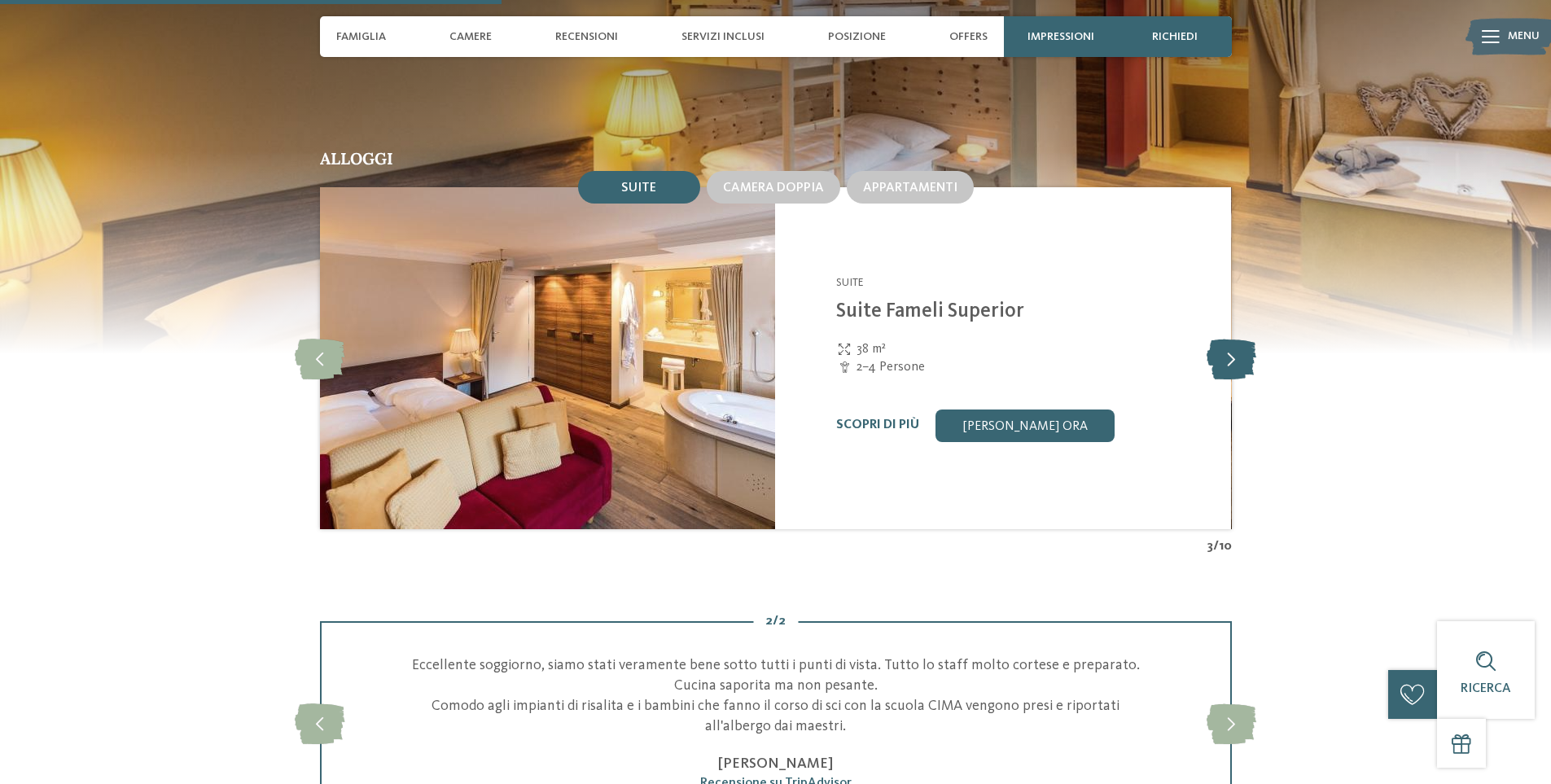
click at [1231, 338] on icon at bounding box center [1231, 358] width 50 height 41
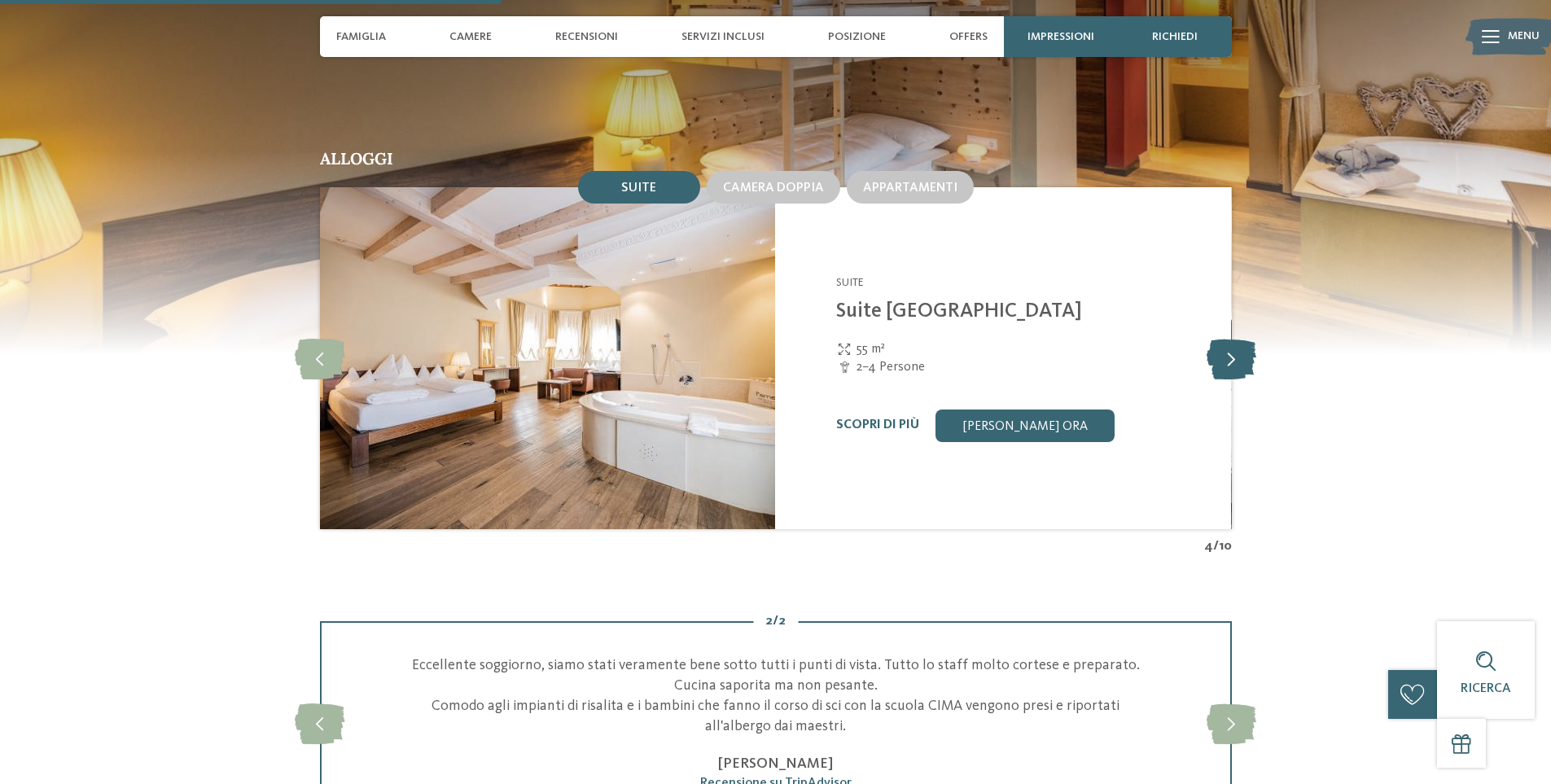
click at [1231, 338] on icon at bounding box center [1231, 358] width 50 height 41
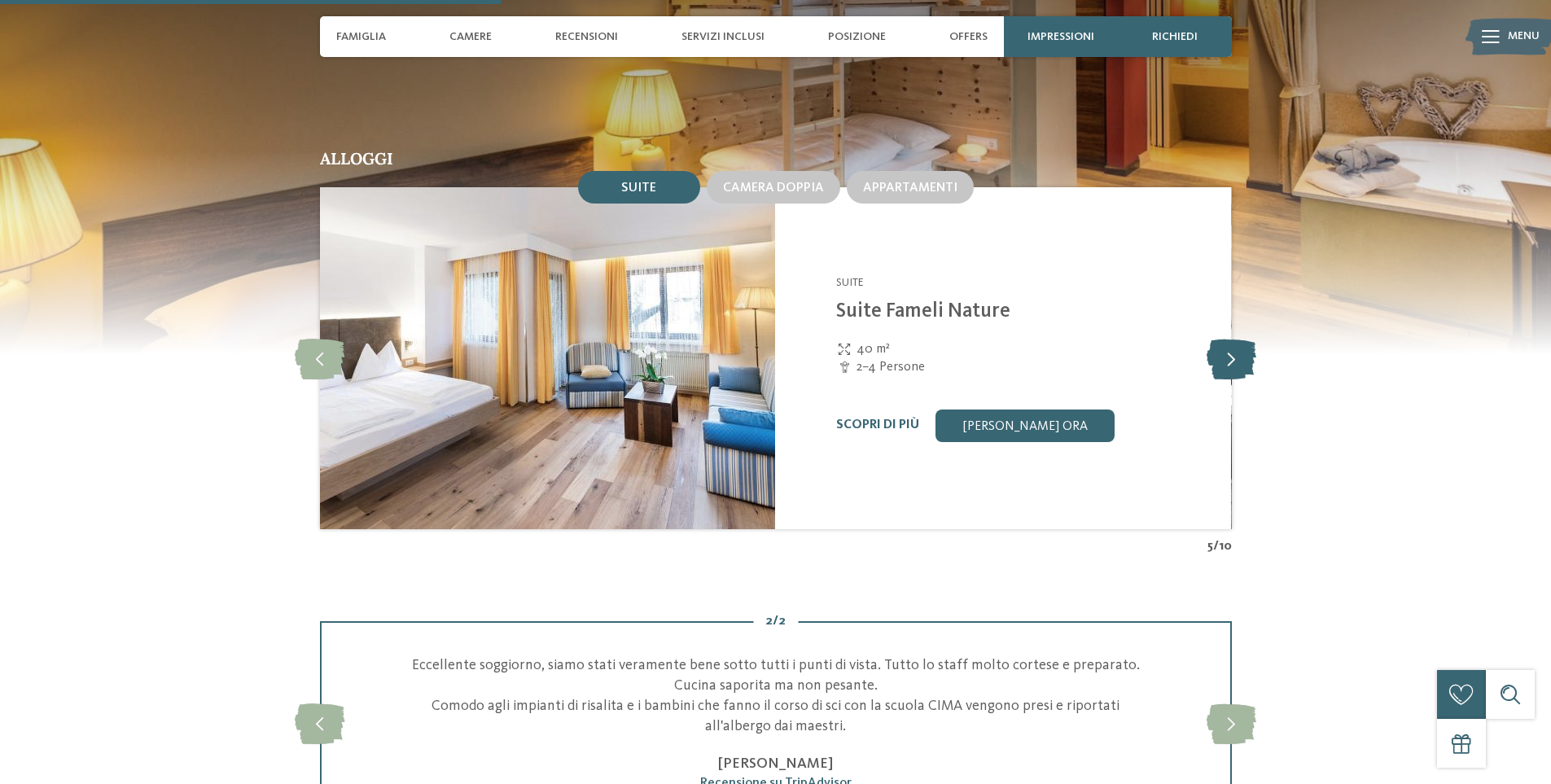
click at [1231, 338] on icon at bounding box center [1231, 358] width 50 height 41
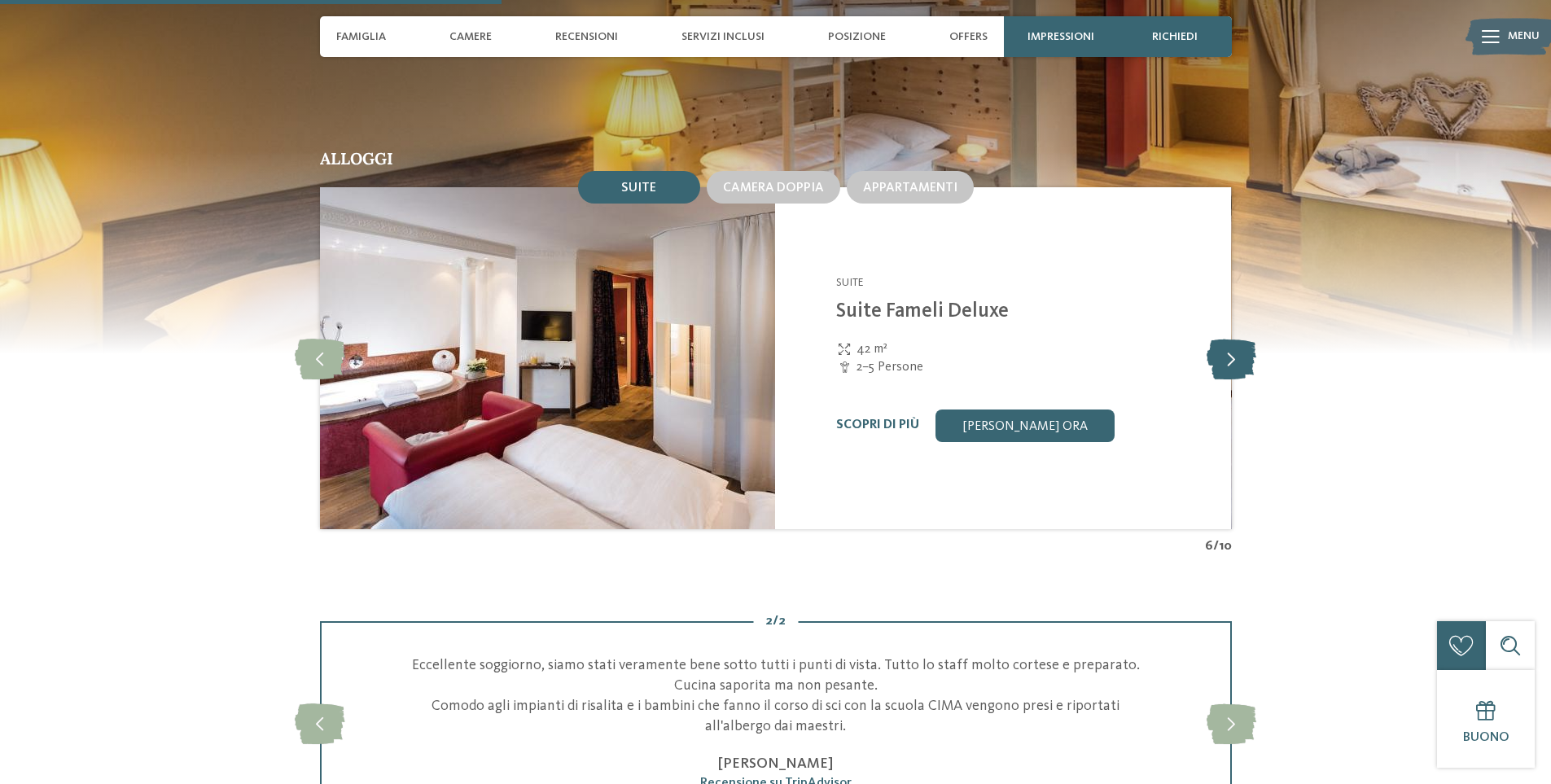
click at [1231, 338] on icon at bounding box center [1231, 358] width 50 height 41
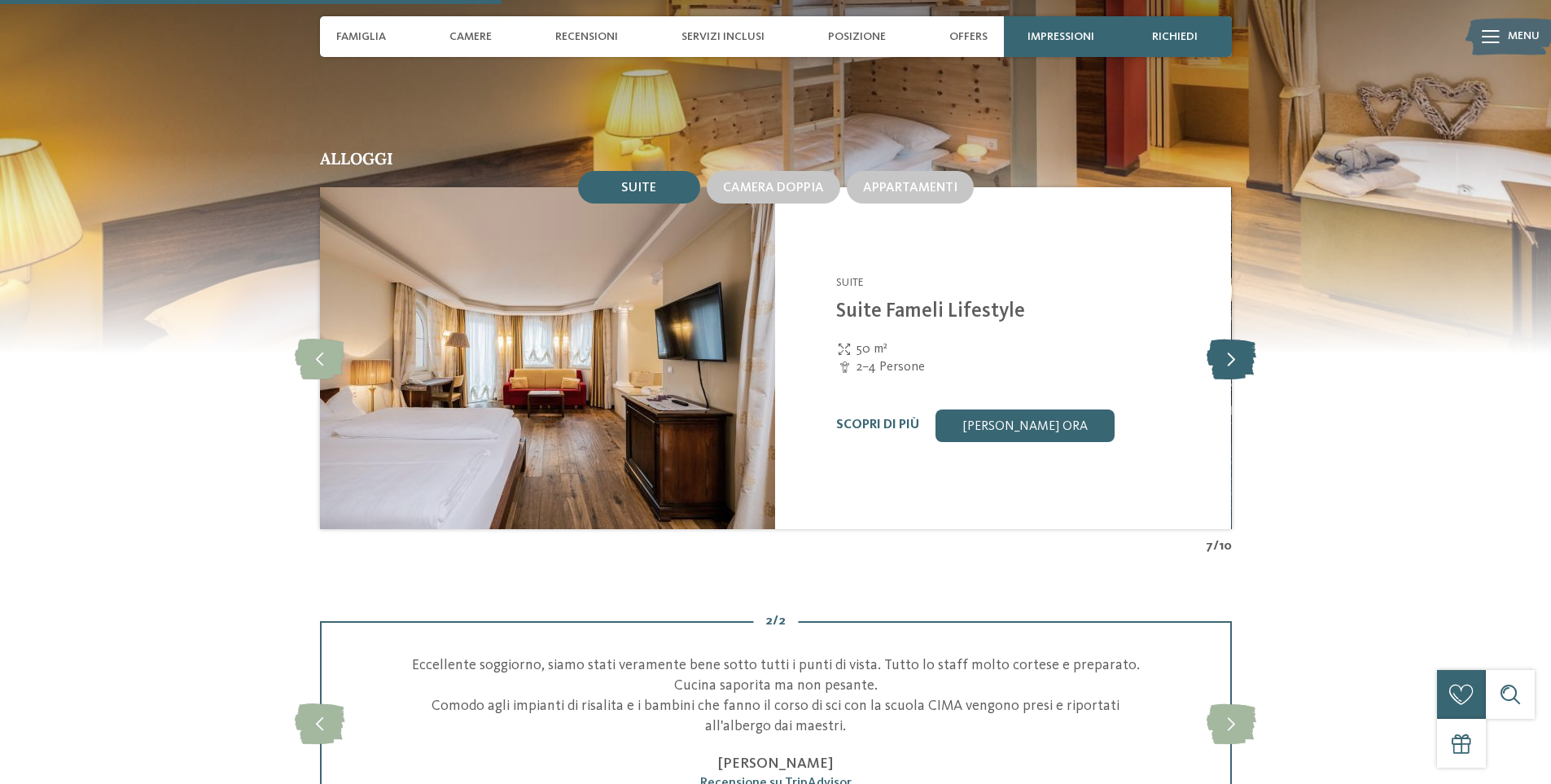
click at [1231, 338] on icon at bounding box center [1231, 358] width 50 height 41
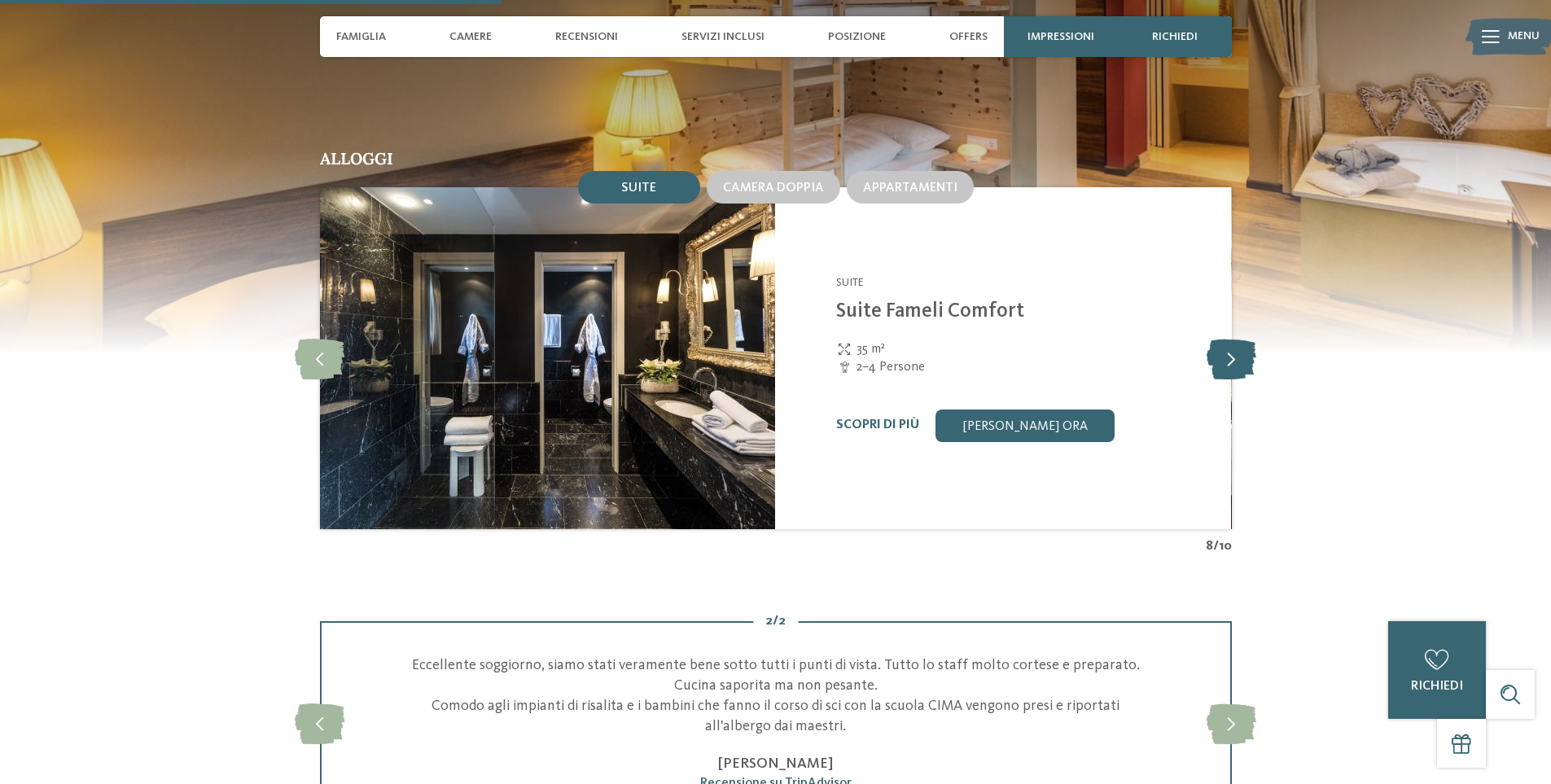
click at [1231, 338] on icon at bounding box center [1231, 358] width 50 height 41
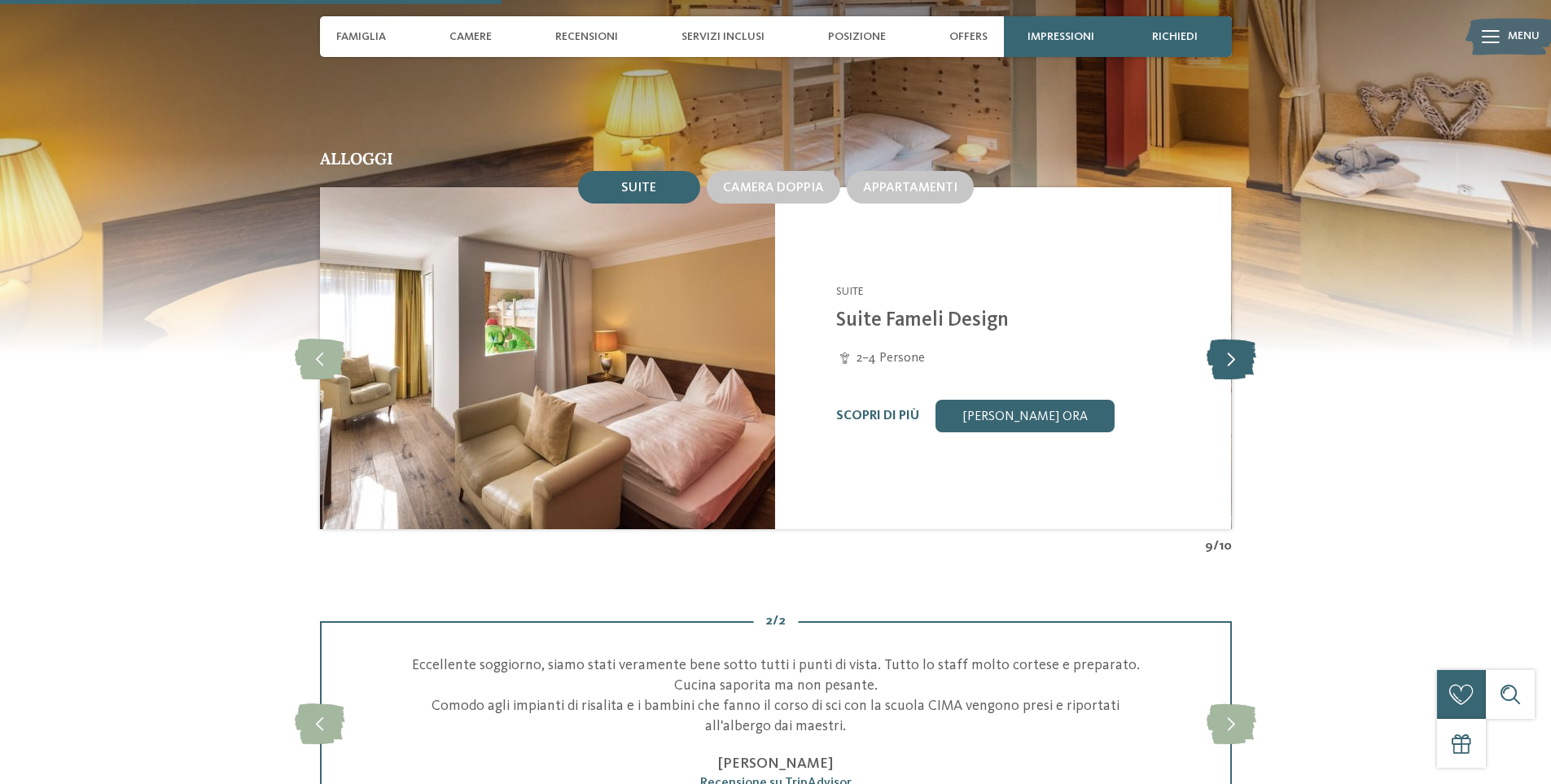
click at [1231, 338] on icon at bounding box center [1231, 358] width 50 height 41
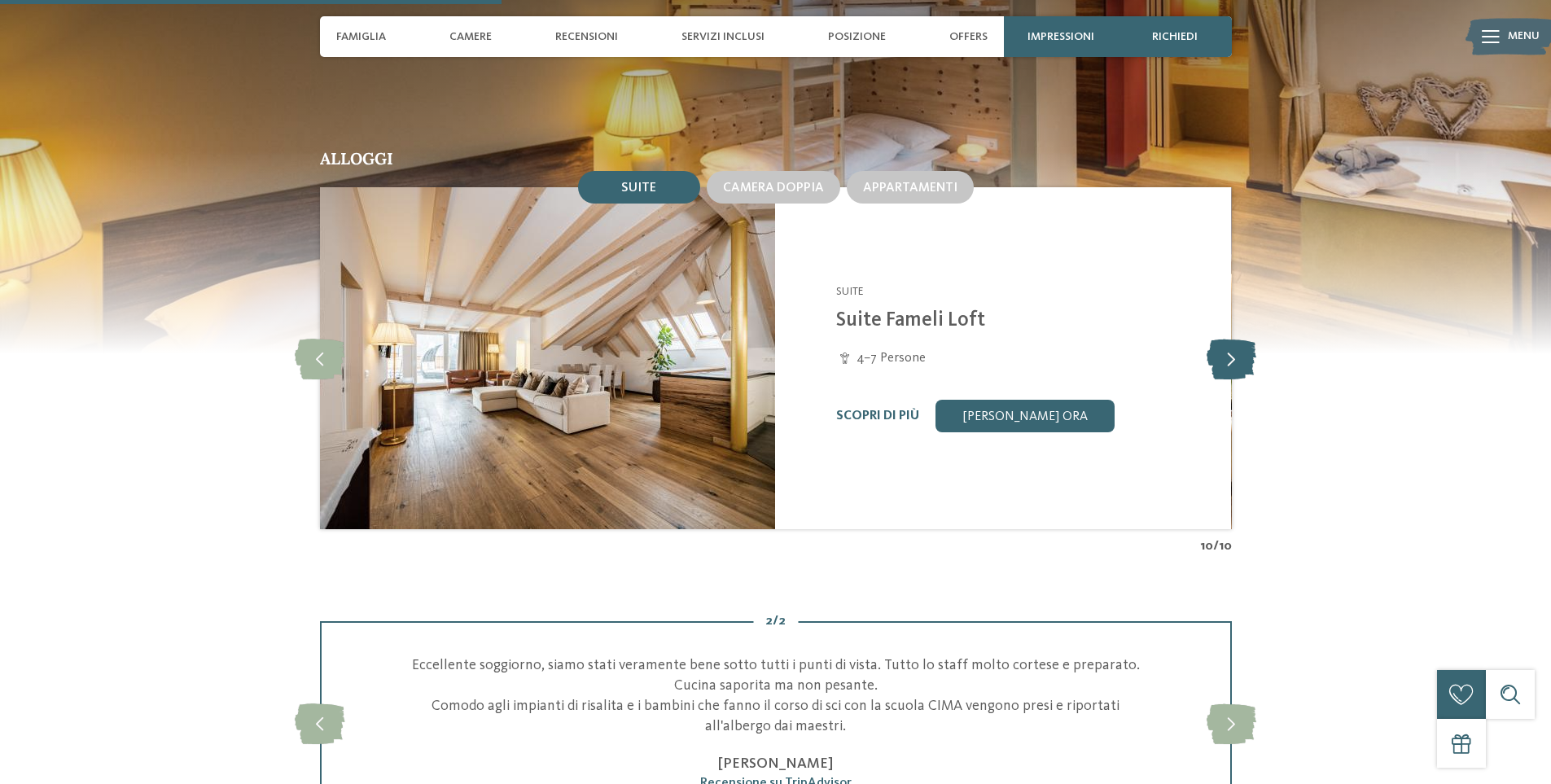
click at [1231, 338] on icon at bounding box center [1231, 358] width 50 height 41
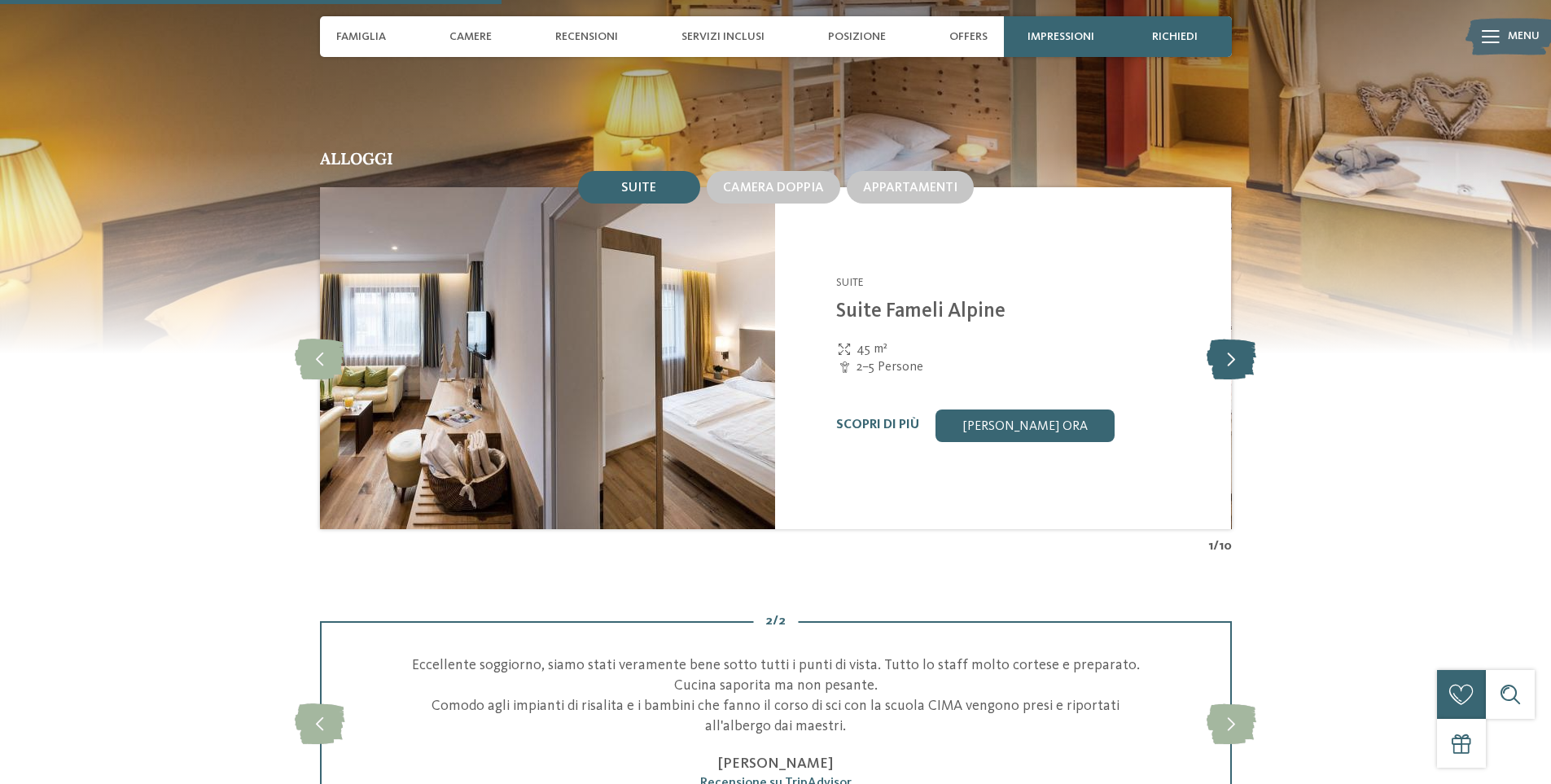
click at [1231, 338] on icon at bounding box center [1231, 358] width 50 height 41
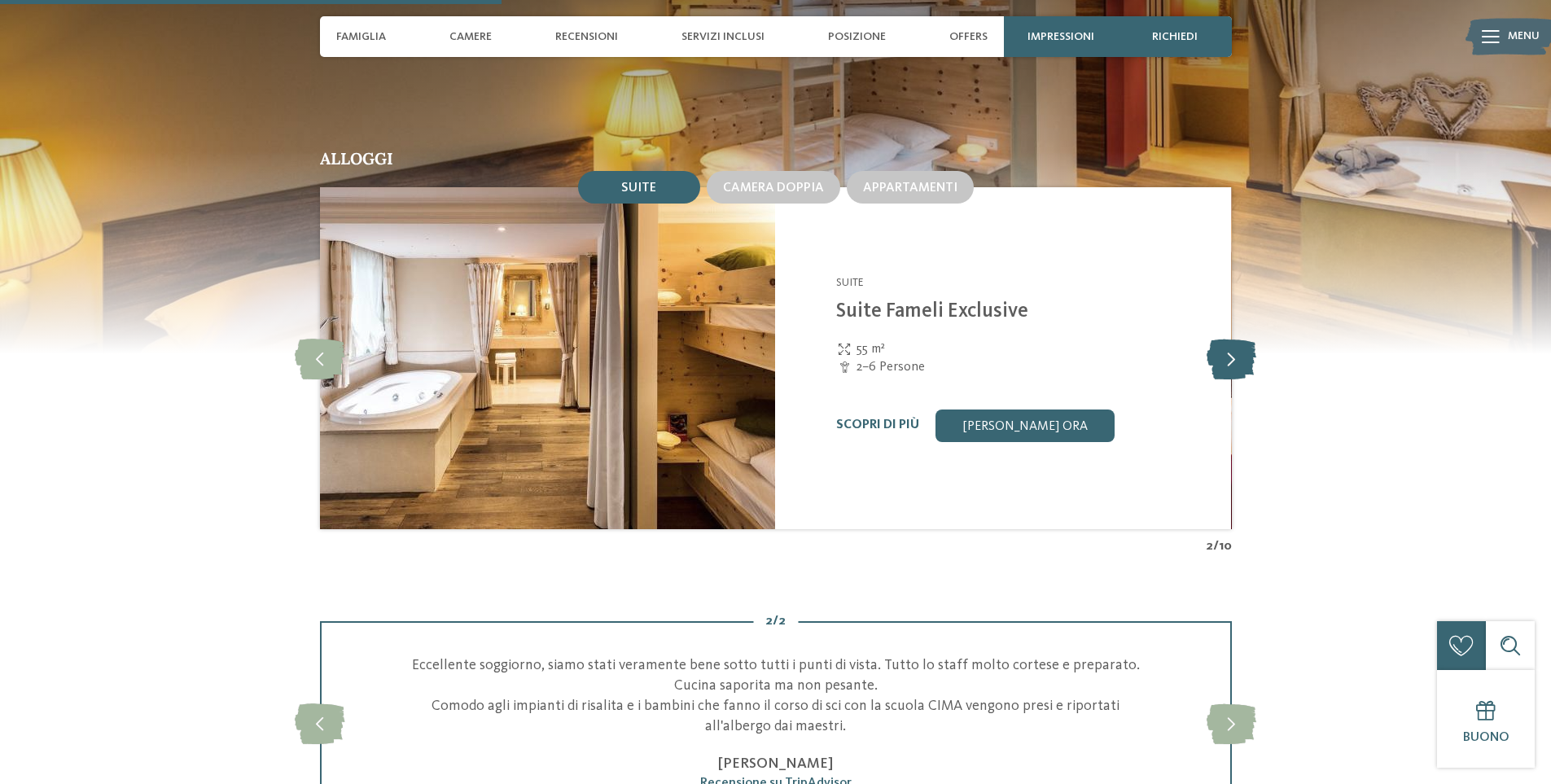
click at [1231, 338] on icon at bounding box center [1231, 358] width 50 height 41
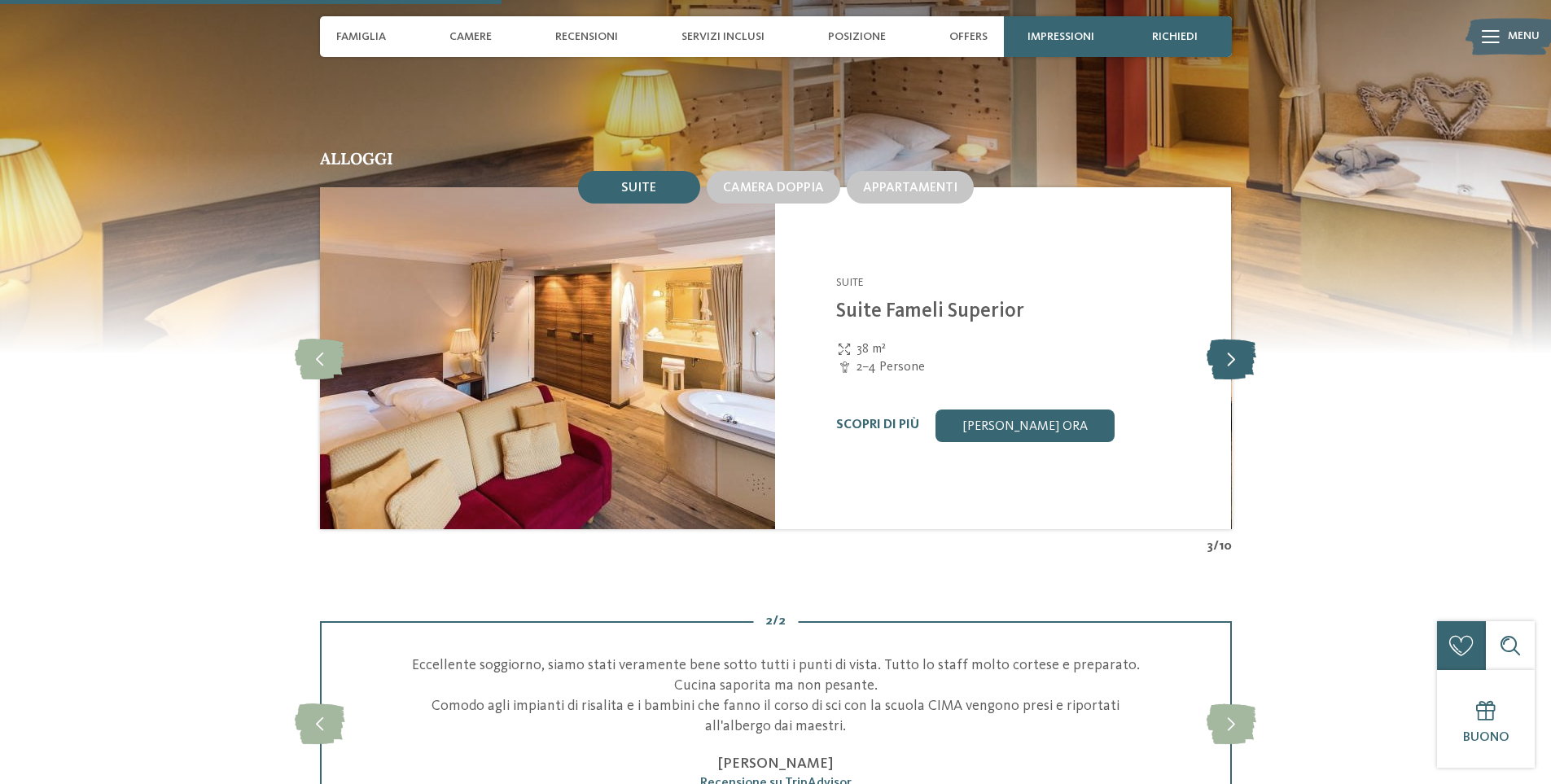
click at [1231, 338] on icon at bounding box center [1231, 358] width 50 height 41
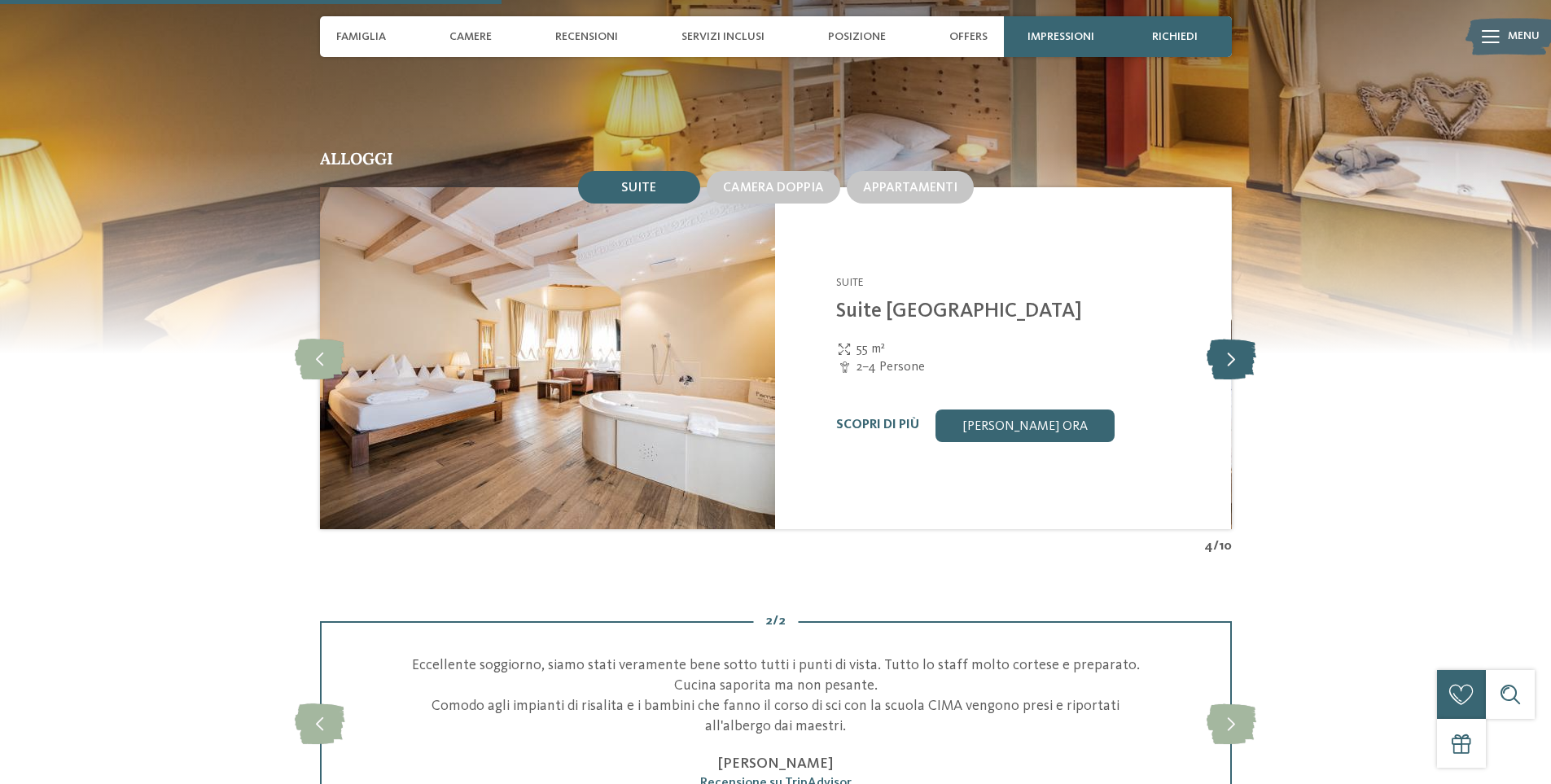
click at [1231, 338] on icon at bounding box center [1231, 358] width 50 height 41
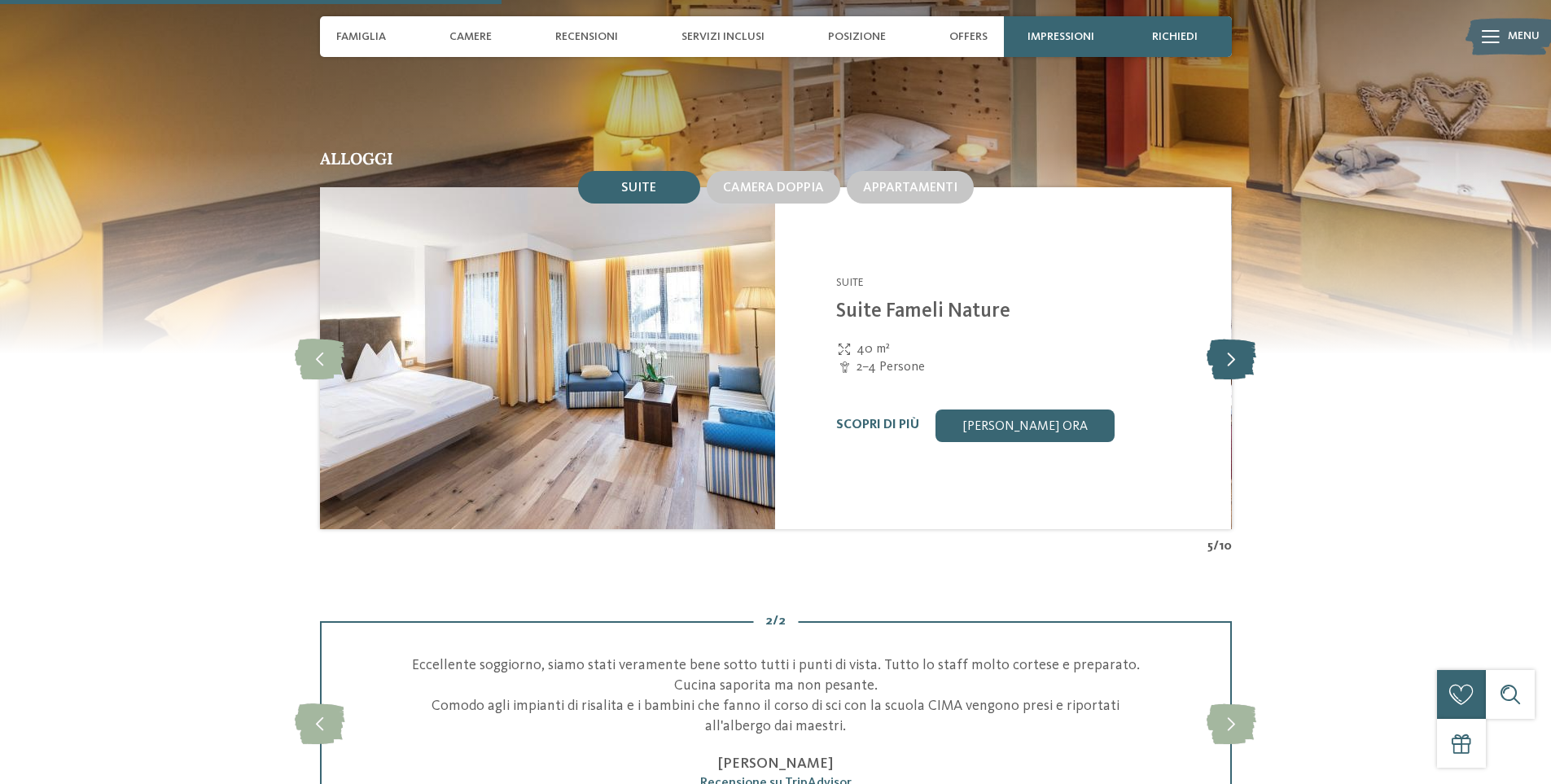
click at [1231, 338] on icon at bounding box center [1231, 358] width 50 height 41
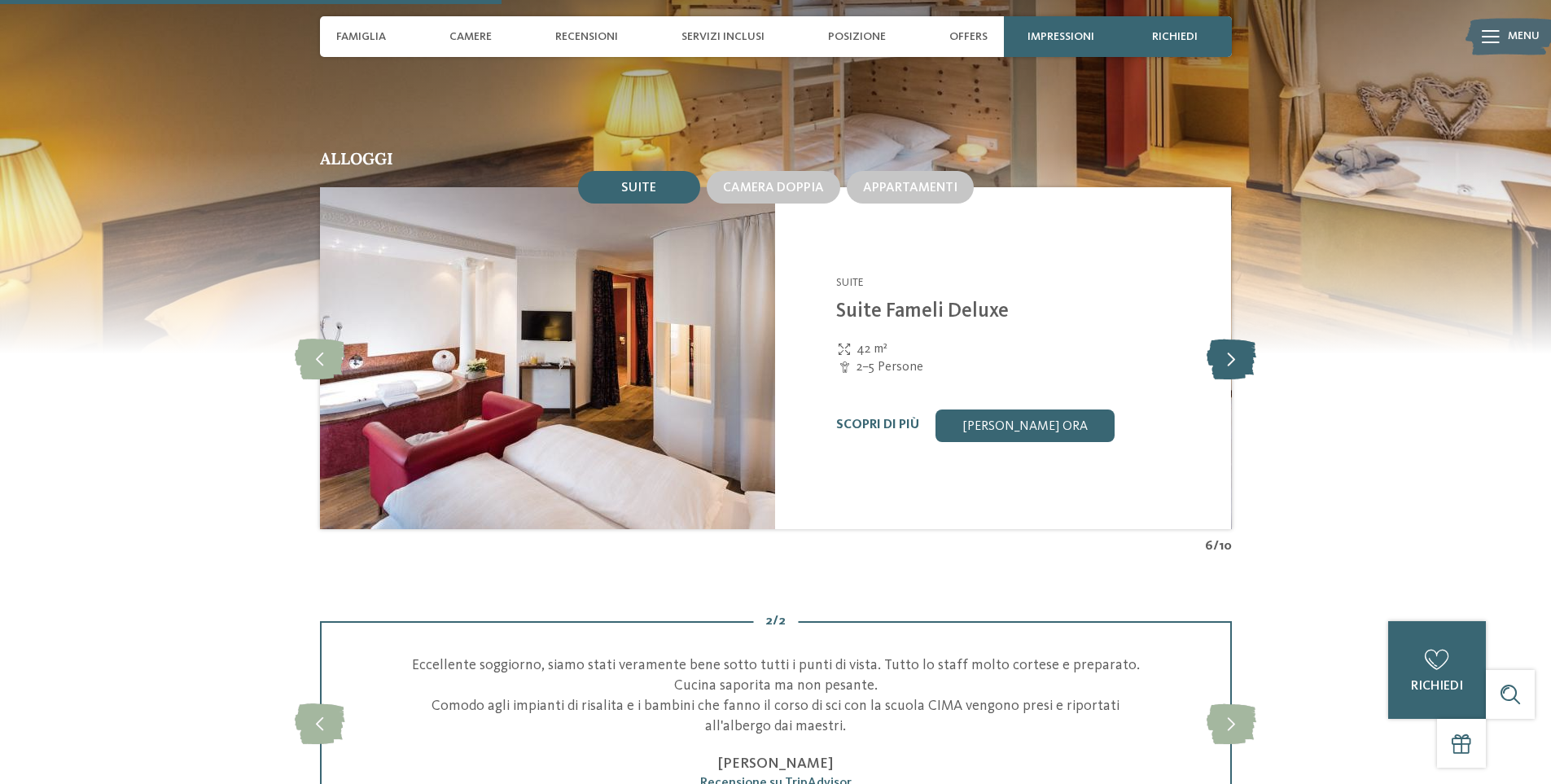
click at [1231, 338] on icon at bounding box center [1231, 358] width 50 height 41
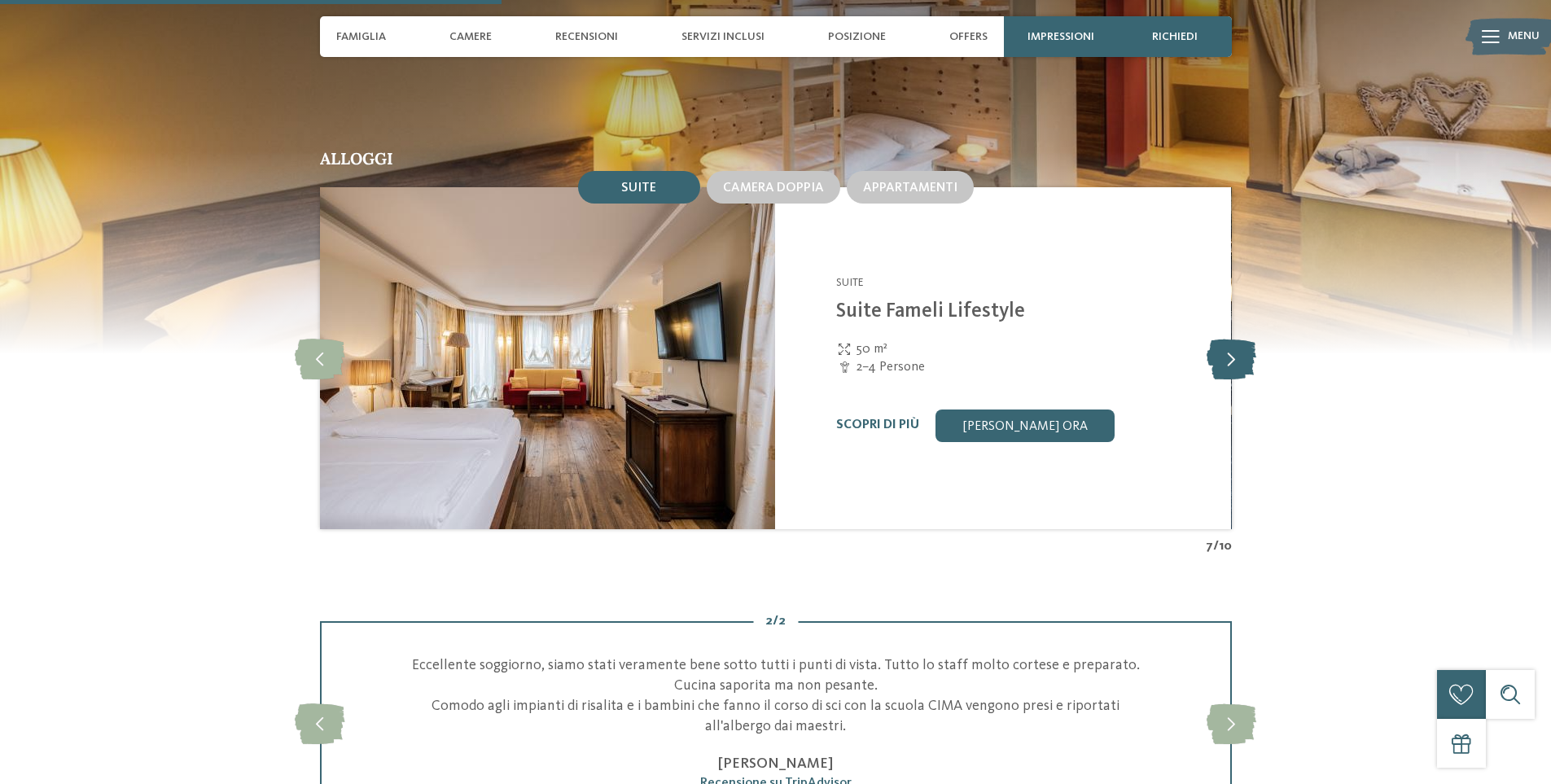
click at [1231, 338] on icon at bounding box center [1231, 358] width 50 height 41
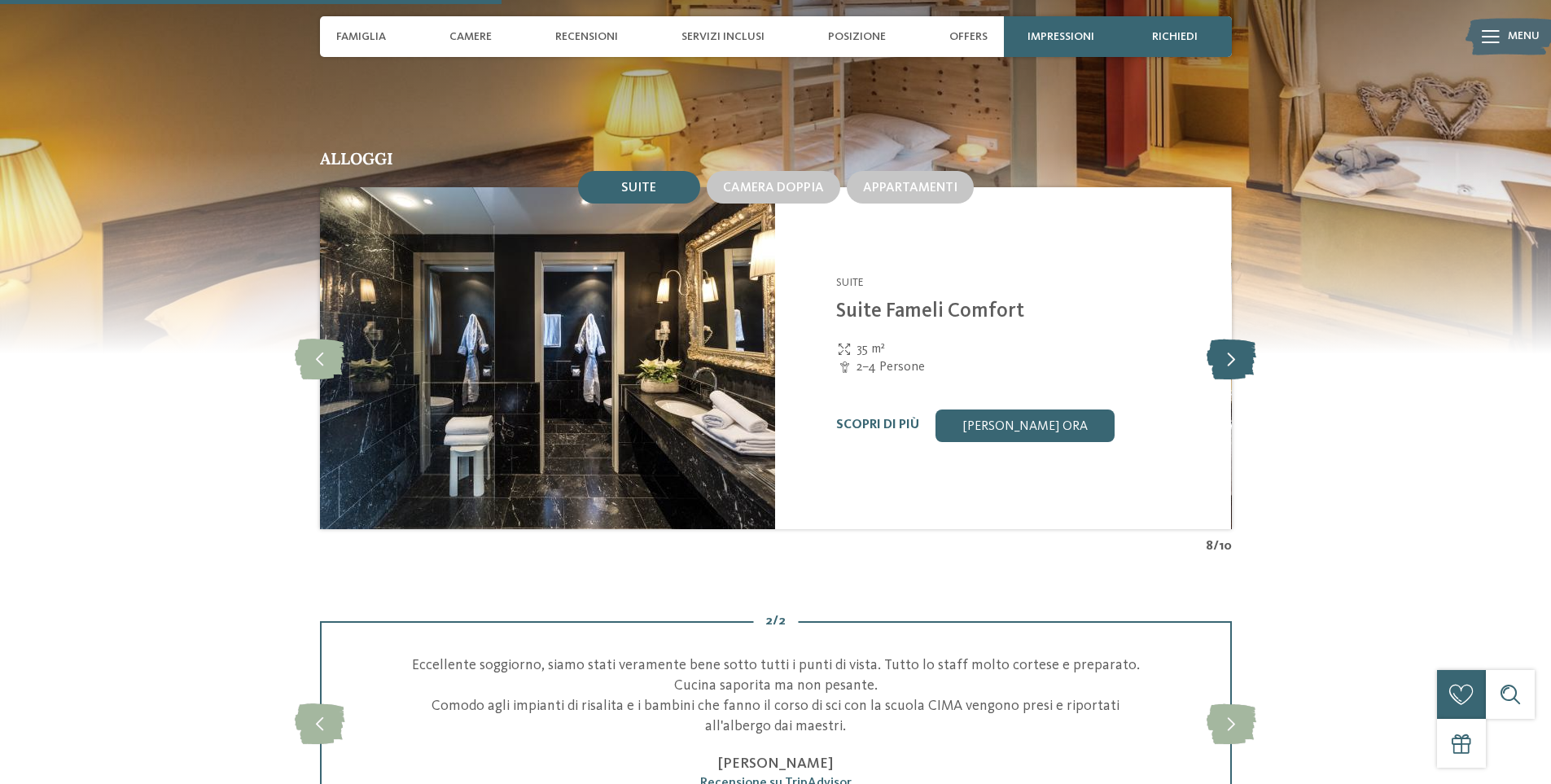
click at [1242, 342] on icon at bounding box center [1231, 358] width 50 height 41
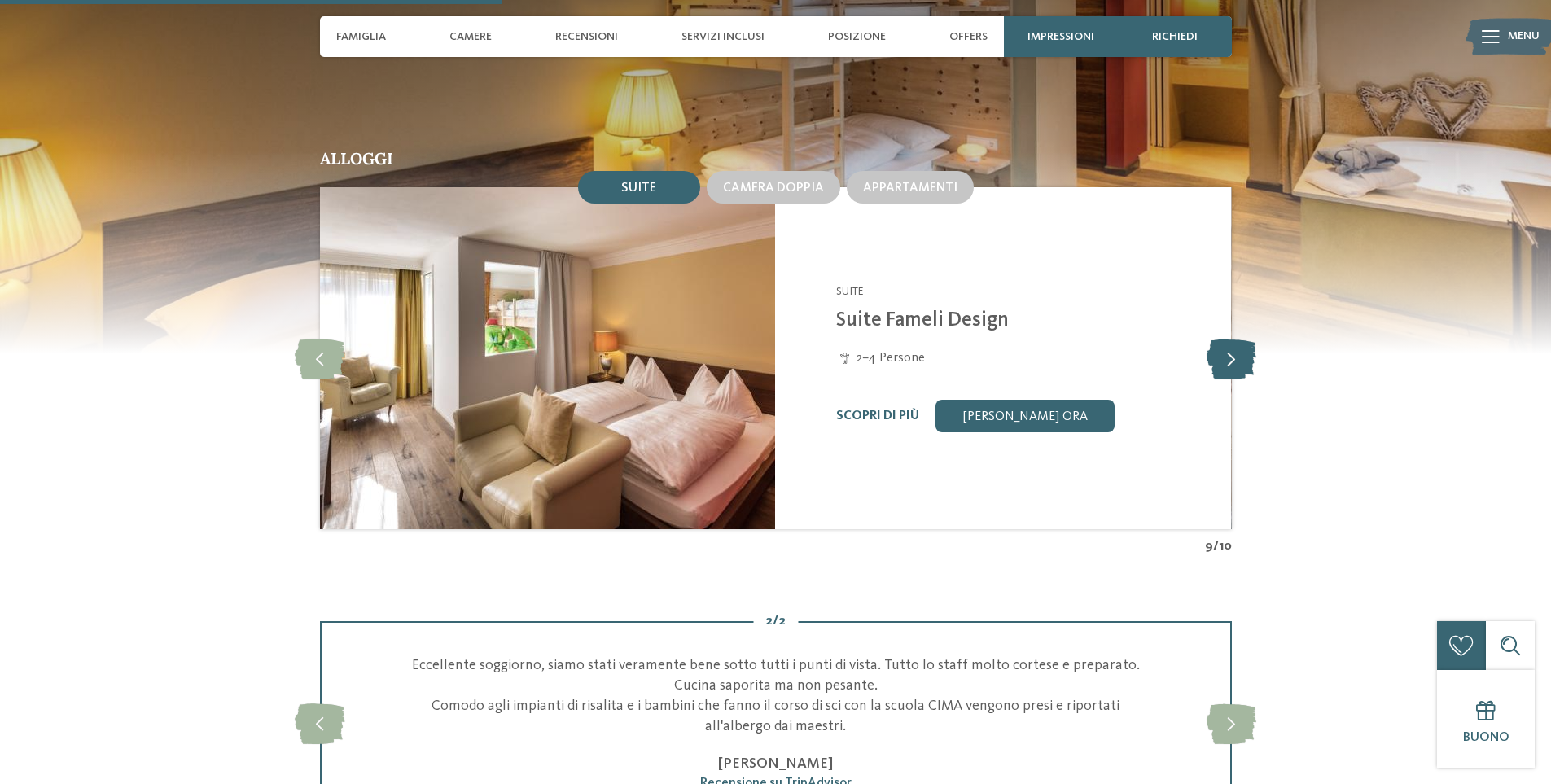
click at [1242, 342] on icon at bounding box center [1231, 358] width 50 height 41
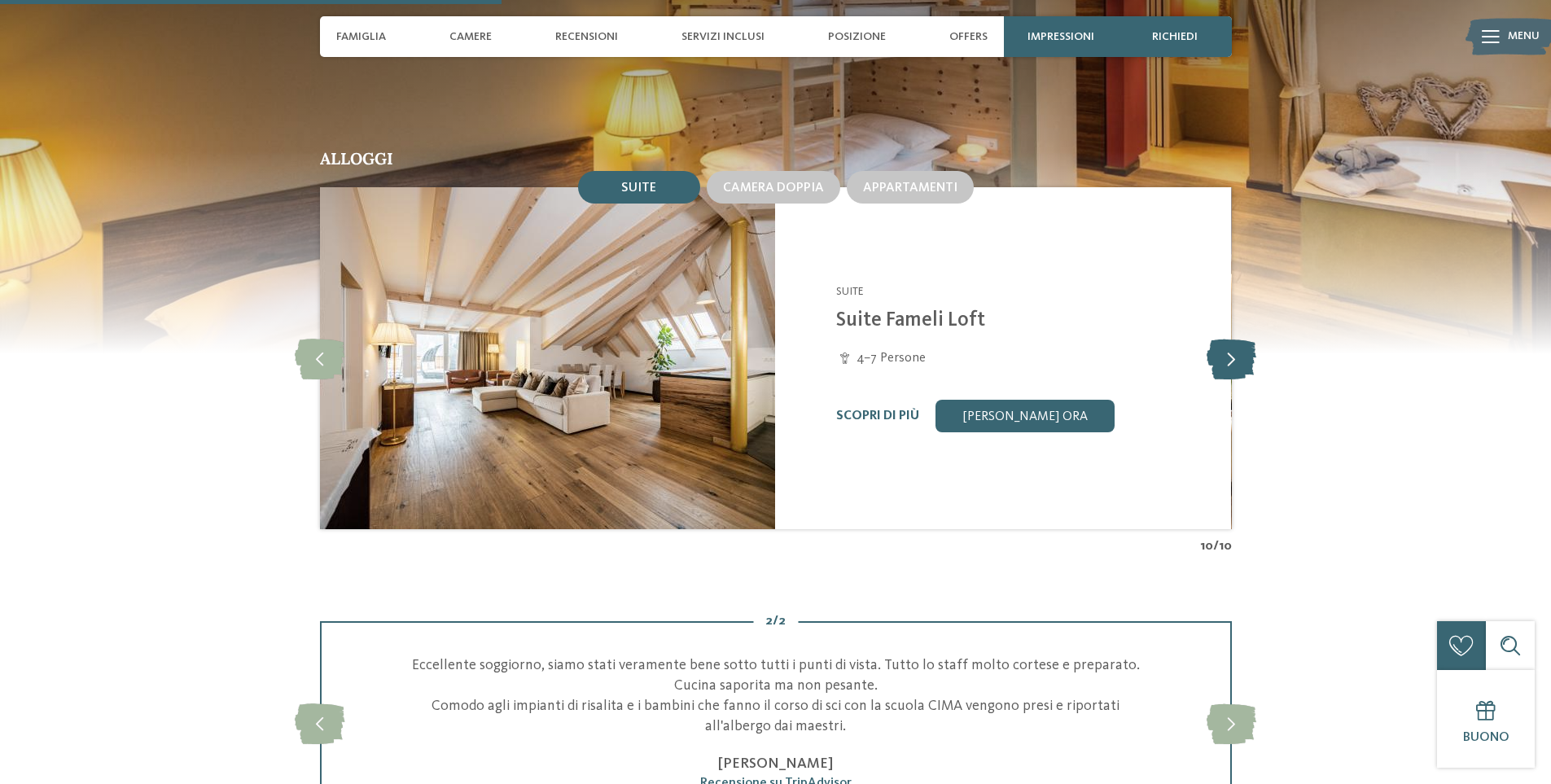
click at [1245, 341] on icon at bounding box center [1231, 358] width 50 height 41
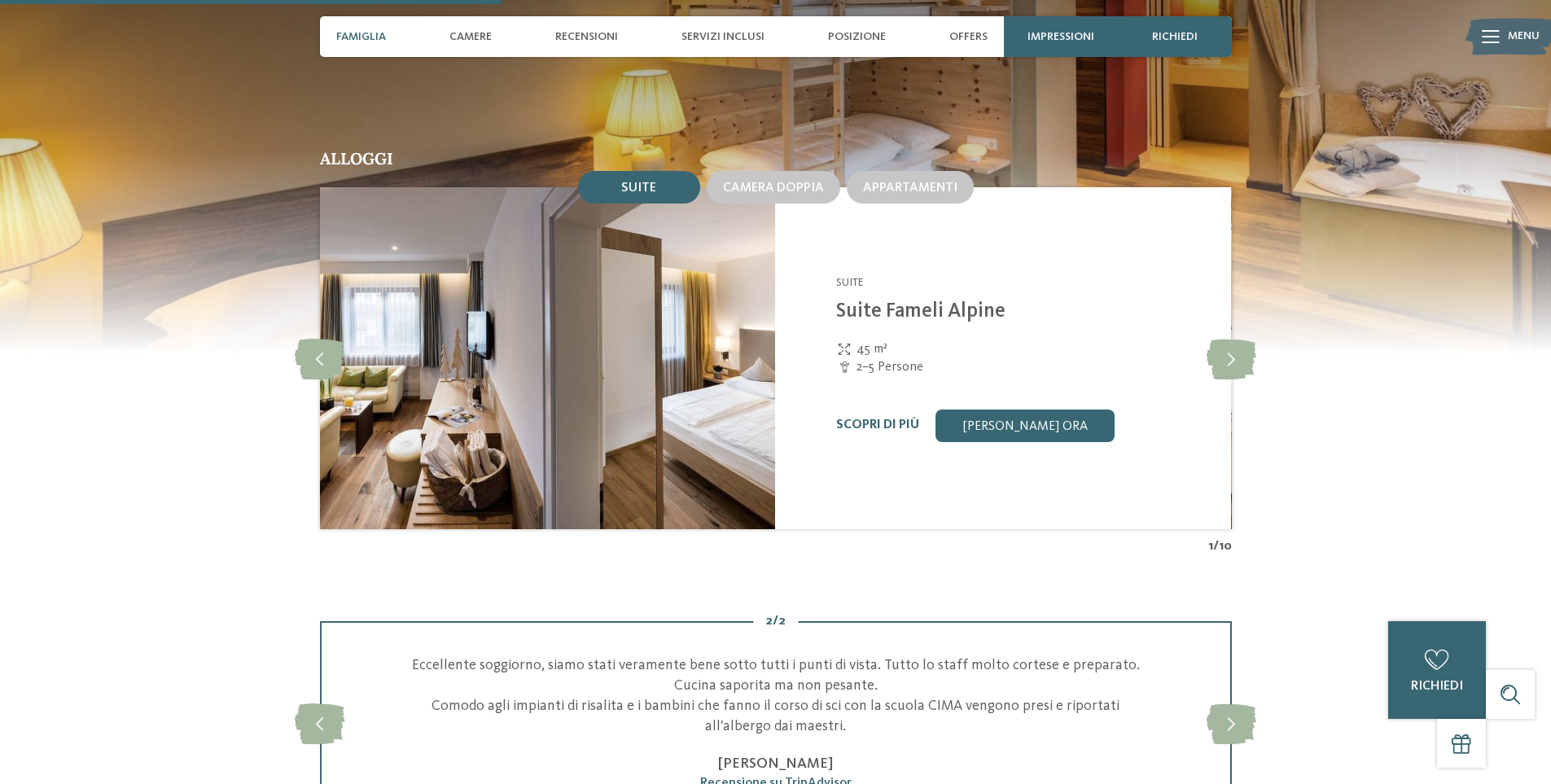
click at [372, 35] on span "Famiglia" at bounding box center [360, 36] width 50 height 14
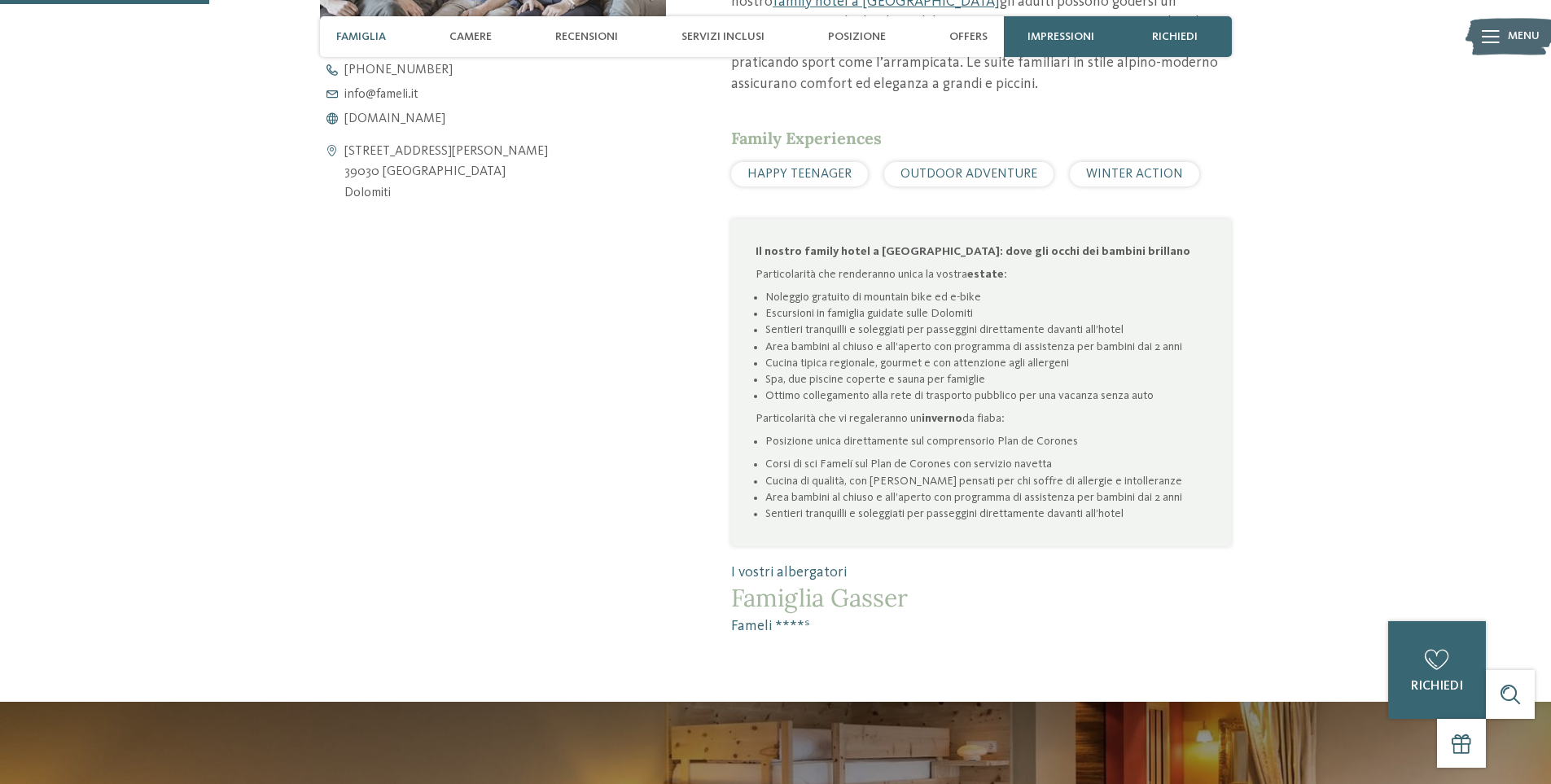
scroll to position [986, 0]
